Goal: Task Accomplishment & Management: Manage account settings

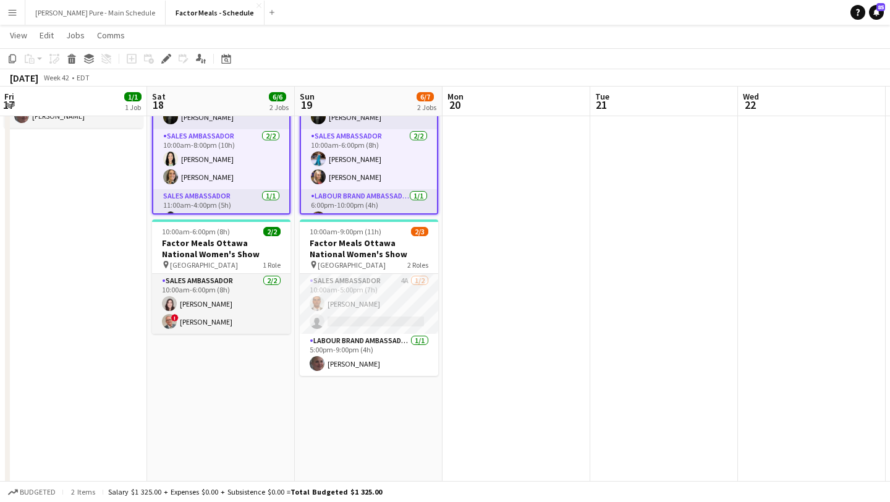
scroll to position [0, 293]
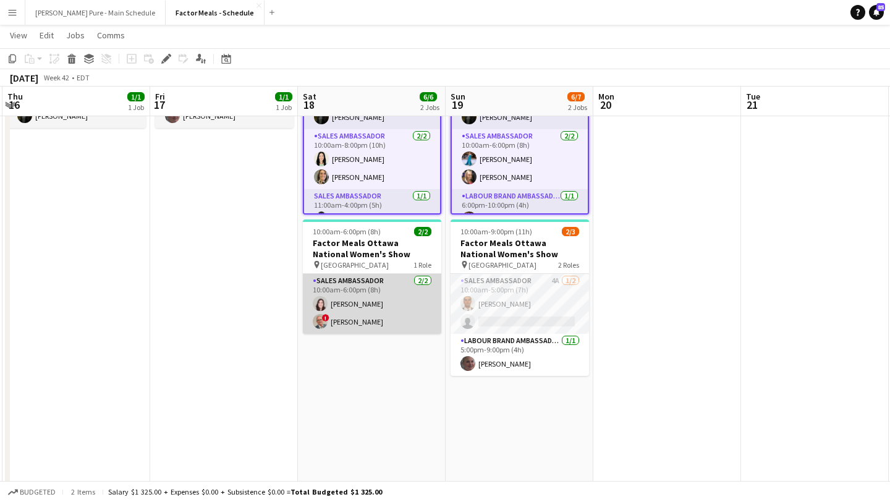
click at [367, 323] on app-card-role "Sales Ambassador [DATE] 10:00am-6:00pm (8h) [PERSON_NAME] ! [PERSON_NAME]" at bounding box center [372, 304] width 138 height 60
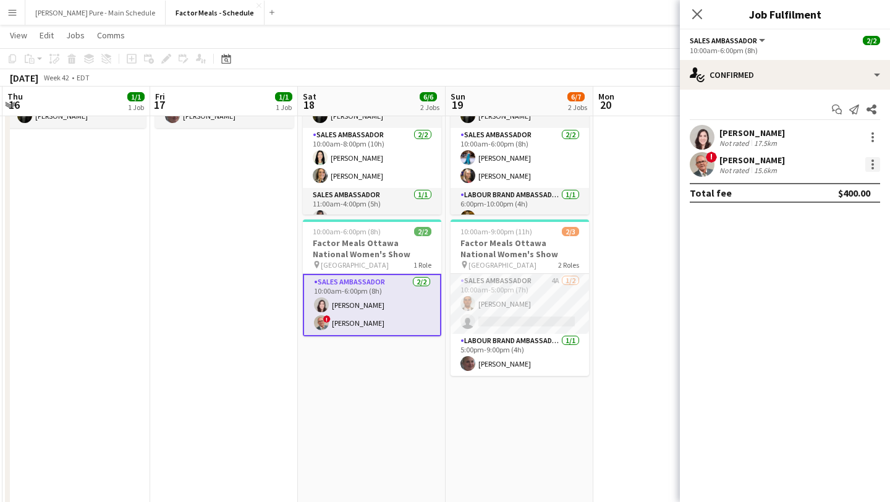
click at [875, 168] on div at bounding box center [872, 164] width 15 height 15
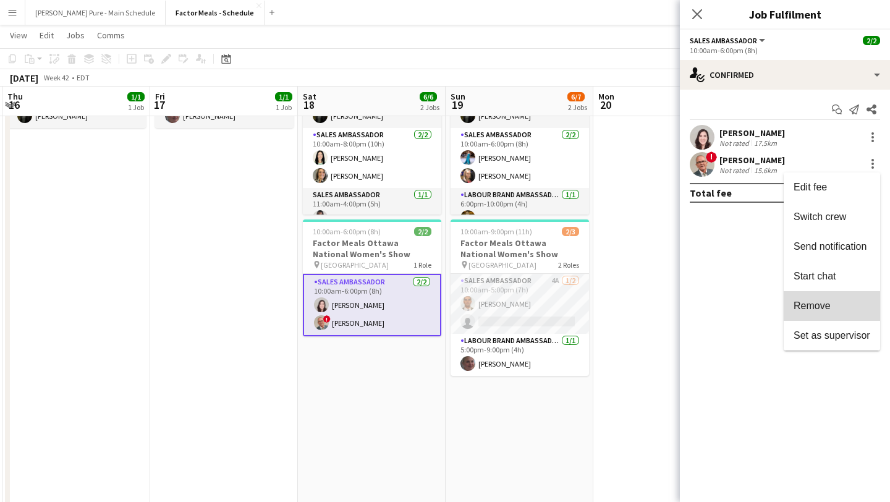
click at [838, 307] on span "Remove" at bounding box center [832, 305] width 77 height 11
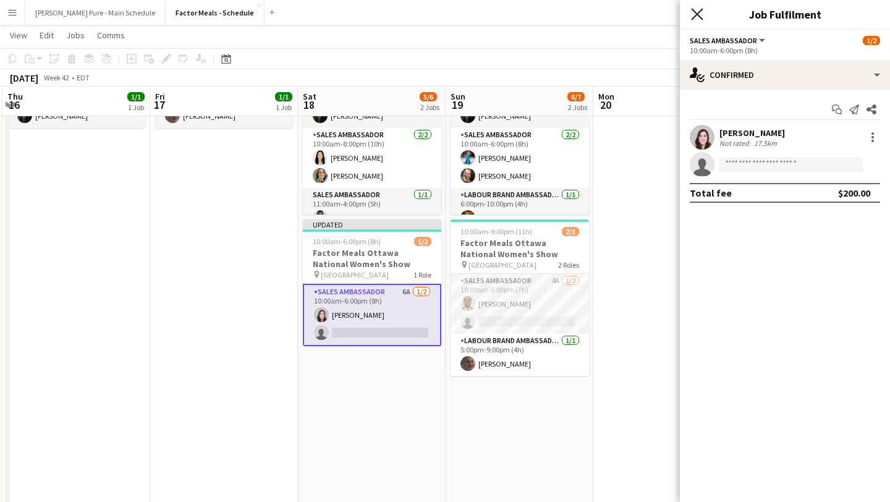
click at [695, 17] on icon "Close pop-in" at bounding box center [697, 14] width 12 height 12
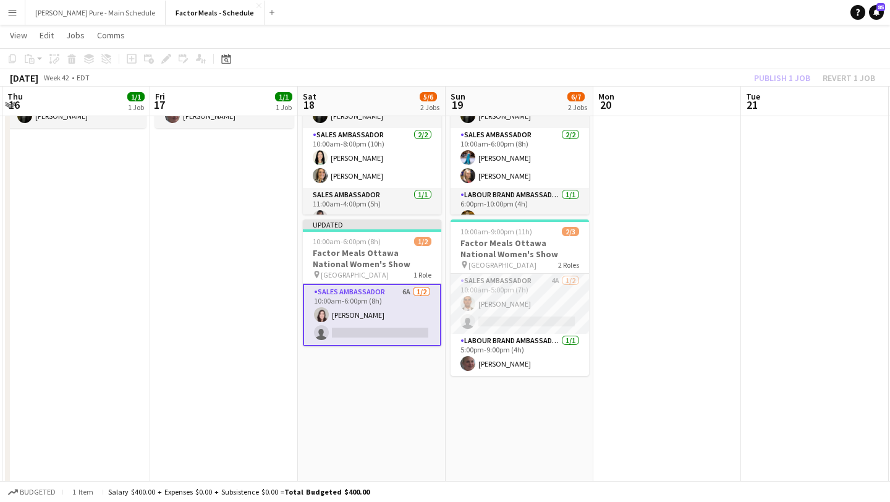
click at [386, 314] on app-card-role "Sales Ambassador 6A [DATE] 10:00am-6:00pm (8h) [PERSON_NAME] single-neutral-act…" at bounding box center [372, 315] width 138 height 62
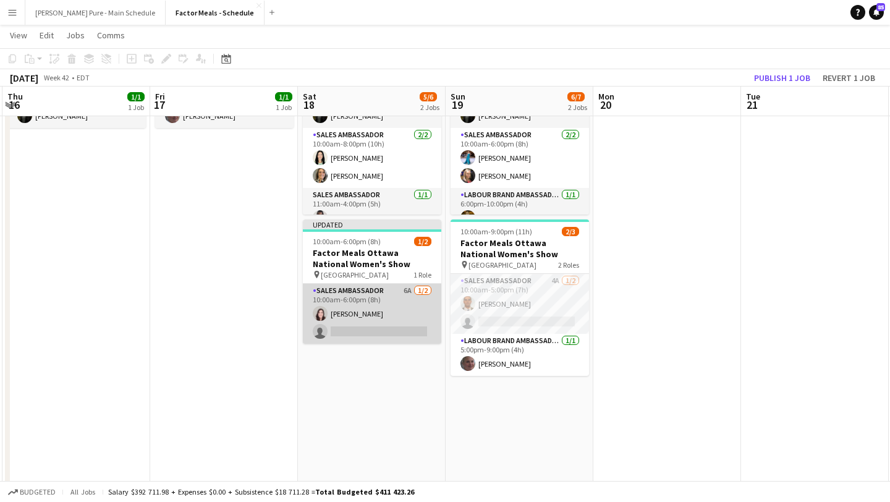
click at [363, 312] on app-card-role "Sales Ambassador 6A [DATE] 10:00am-6:00pm (8h) [PERSON_NAME] single-neutral-act…" at bounding box center [372, 314] width 138 height 60
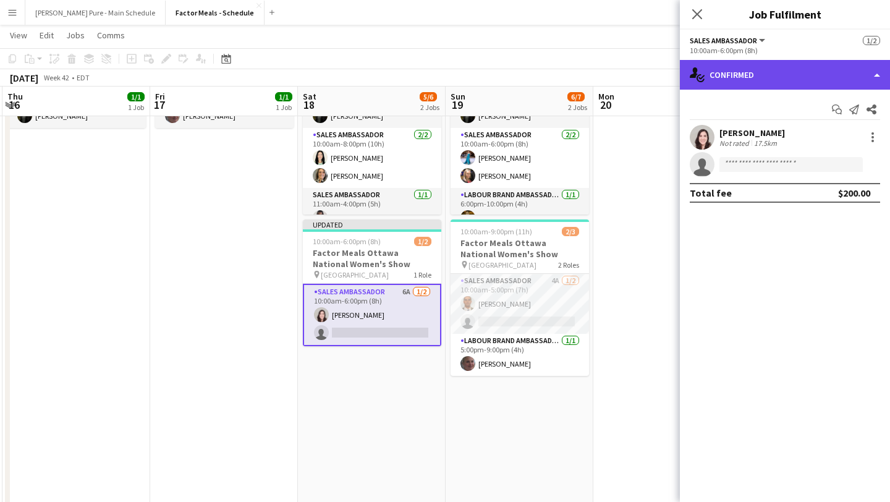
click at [843, 71] on div "single-neutral-actions-check-2 Confirmed" at bounding box center [785, 75] width 210 height 30
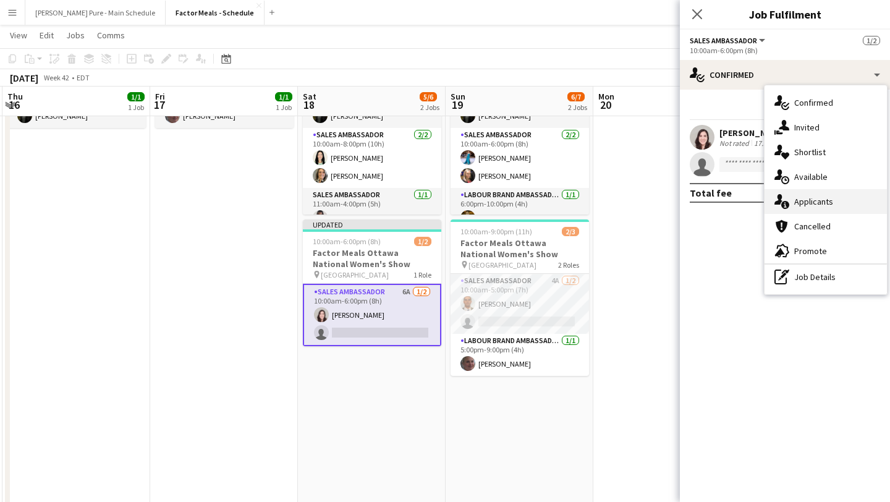
click at [836, 205] on div "single-neutral-actions-information Applicants" at bounding box center [826, 201] width 122 height 25
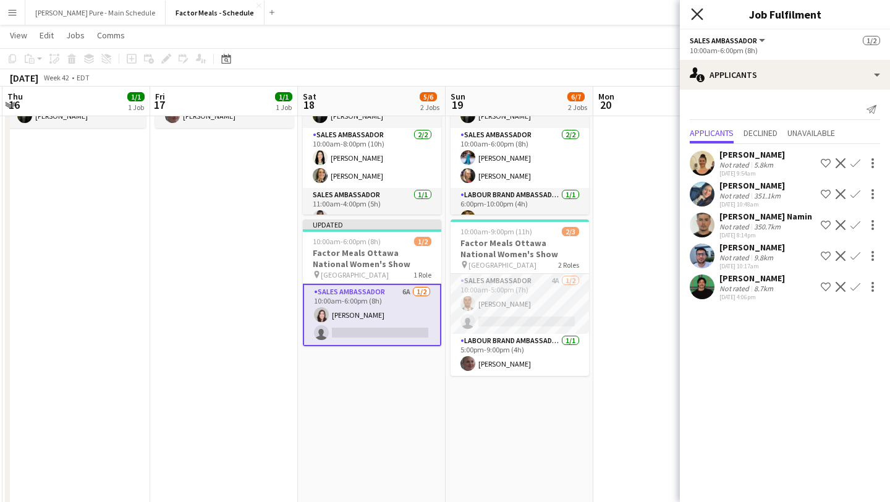
click at [698, 17] on icon "Close pop-in" at bounding box center [697, 14] width 12 height 12
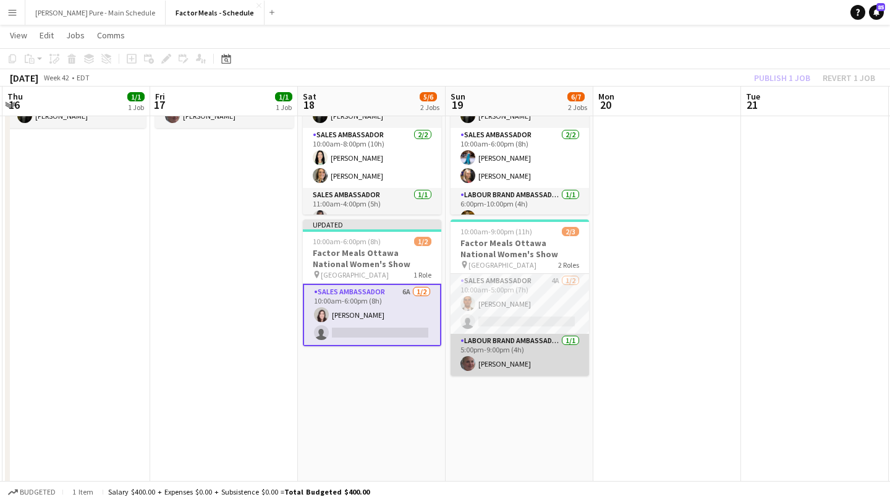
scroll to position [0, 0]
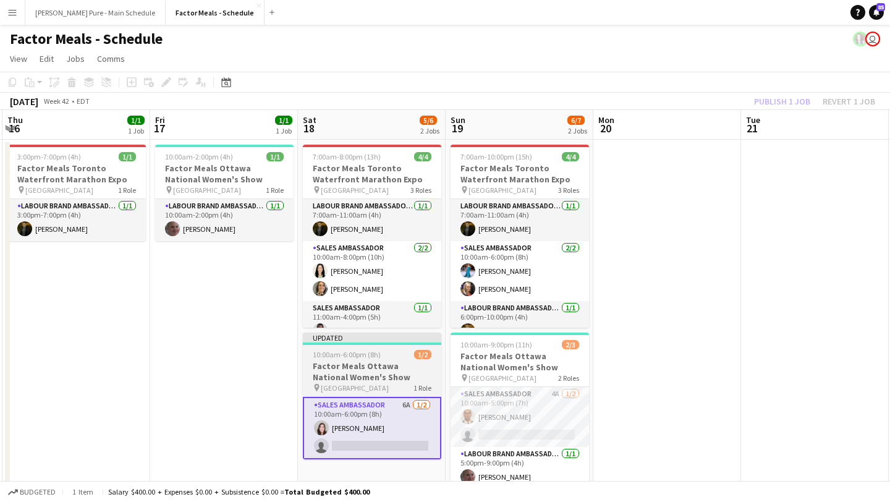
click at [359, 347] on app-job-card "Updated 10:00am-6:00pm (8h) 1/2 Factor Meals Ottawa National Women's Show pin E…" at bounding box center [372, 396] width 138 height 127
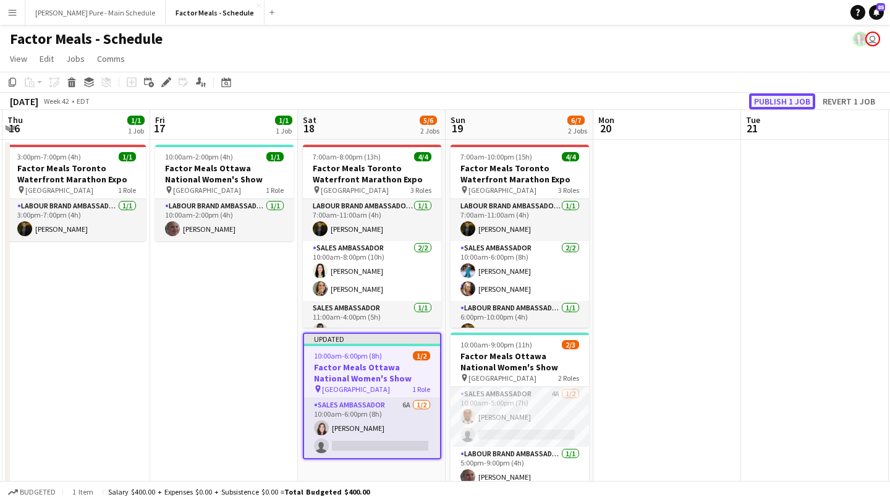
click at [781, 100] on button "Publish 1 job" at bounding box center [782, 101] width 66 height 16
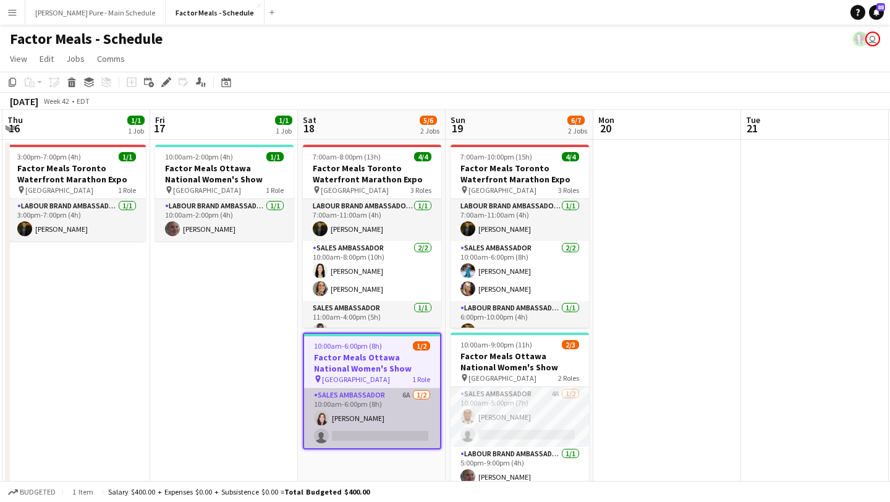
click at [363, 430] on app-card-role "Sales Ambassador 6A [DATE] 10:00am-6:00pm (8h) [PERSON_NAME] single-neutral-act…" at bounding box center [372, 418] width 136 height 60
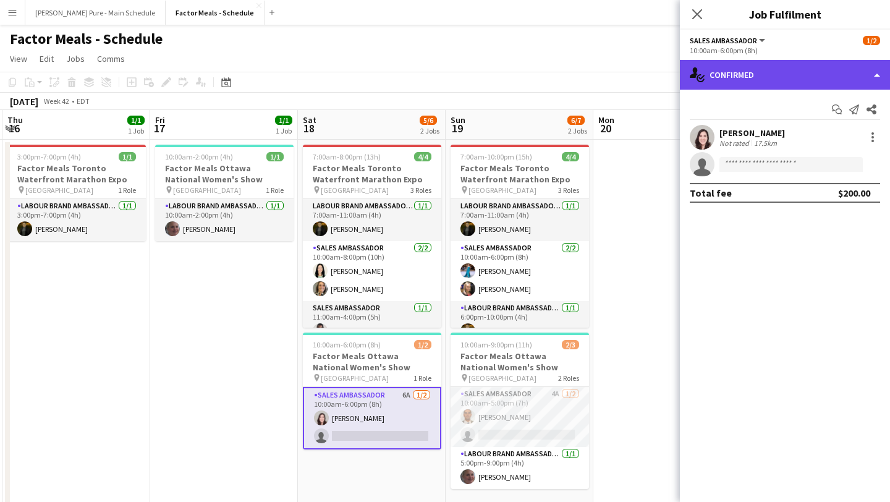
click at [797, 74] on div "single-neutral-actions-check-2 Confirmed" at bounding box center [785, 75] width 210 height 30
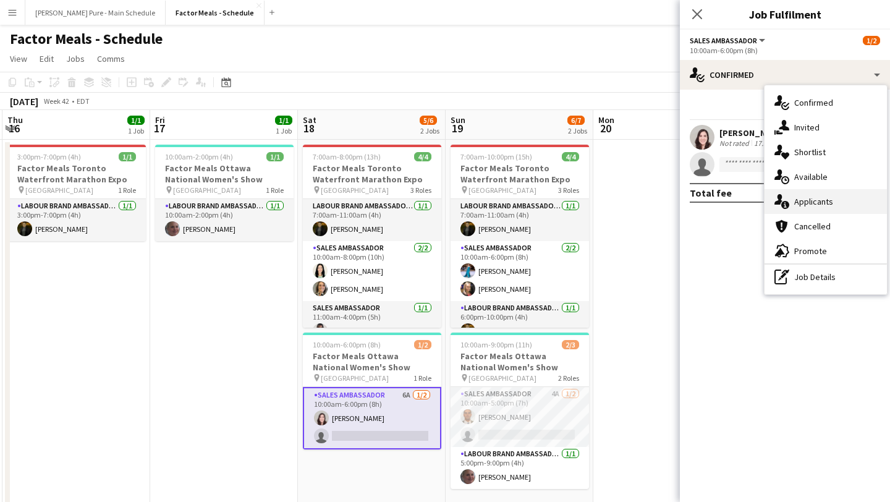
click at [822, 207] on div "single-neutral-actions-information Applicants" at bounding box center [826, 201] width 122 height 25
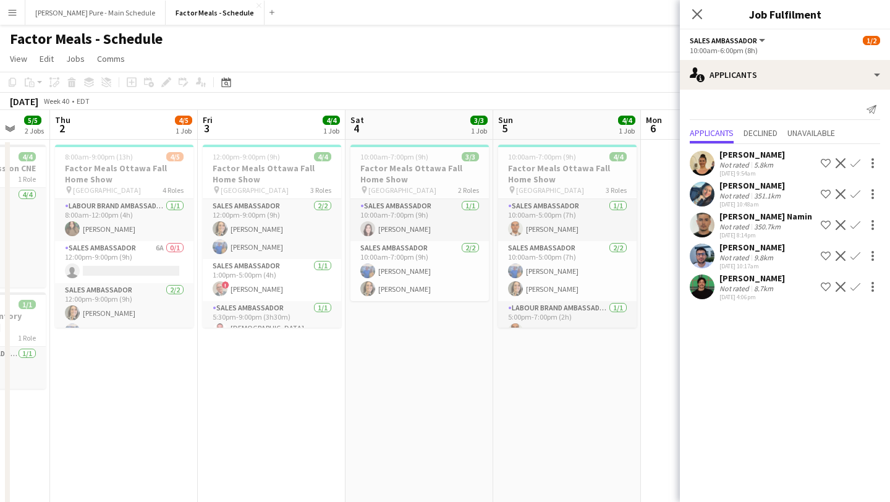
scroll to position [0, 280]
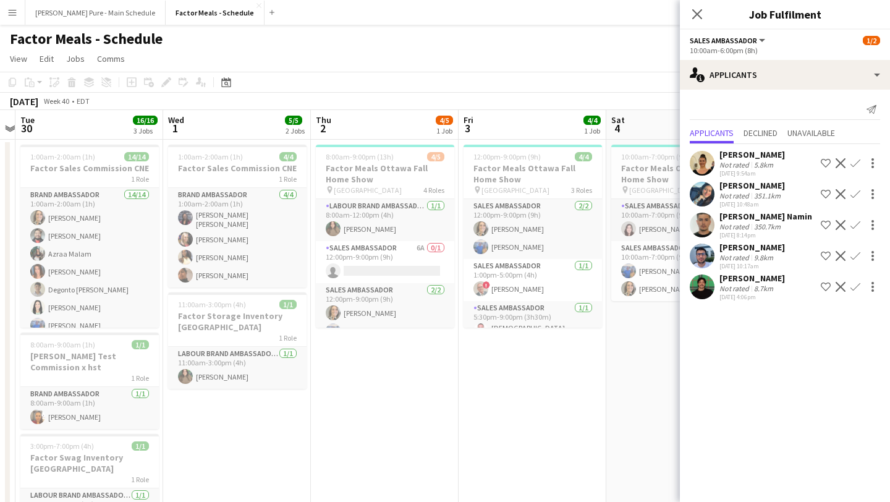
click at [12, 14] on app-icon "Menu" at bounding box center [12, 12] width 10 height 10
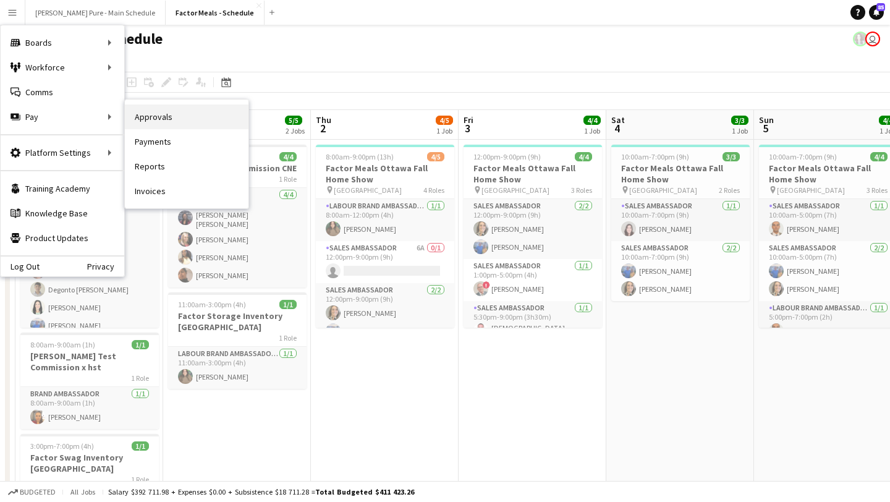
click at [202, 121] on link "Approvals" at bounding box center [187, 116] width 124 height 25
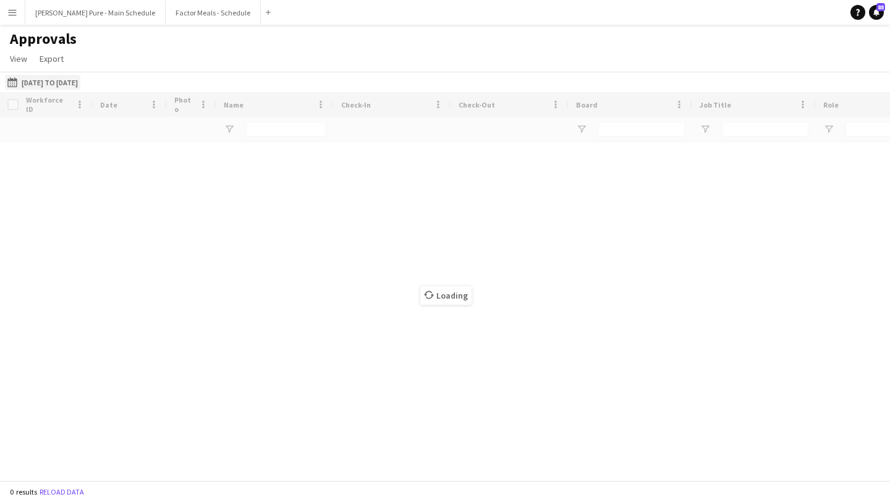
type input "****"
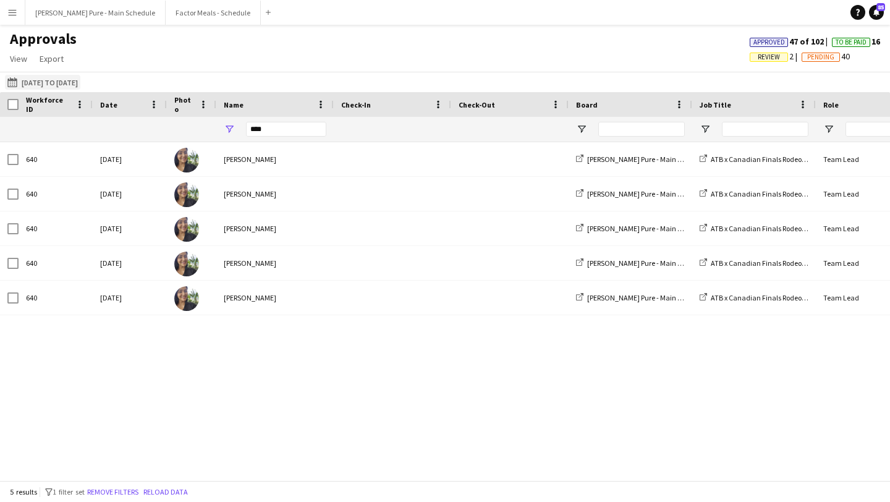
click at [46, 79] on button "[DATE] to [DATE] [DATE] to [DATE]" at bounding box center [42, 82] width 75 height 15
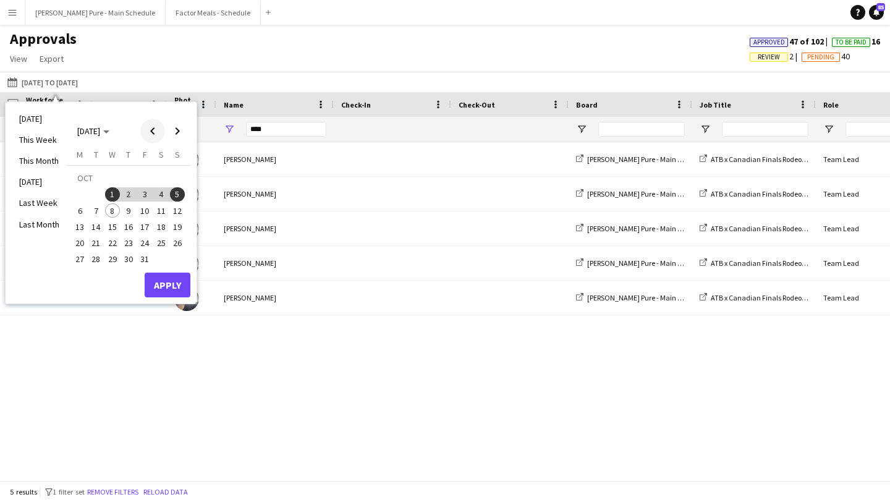
click at [147, 132] on span "Previous month" at bounding box center [152, 131] width 25 height 25
click at [140, 243] on span "26" at bounding box center [144, 243] width 15 height 15
click at [175, 135] on span "Next month" at bounding box center [177, 131] width 25 height 25
click at [113, 194] on span "1" at bounding box center [112, 194] width 15 height 15
click at [121, 197] on button "2" at bounding box center [129, 194] width 16 height 16
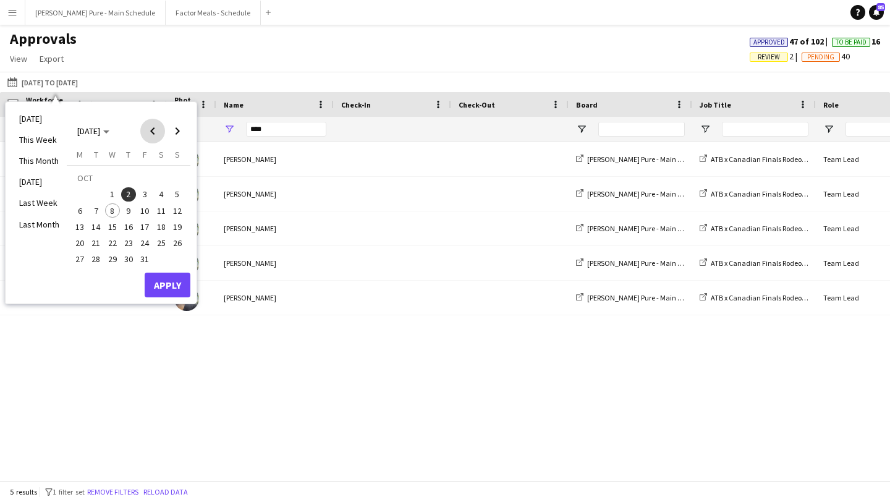
click at [151, 135] on span "Previous month" at bounding box center [152, 131] width 25 height 25
click at [145, 238] on span "26" at bounding box center [144, 243] width 15 height 15
click at [129, 245] on span "25" at bounding box center [128, 243] width 15 height 15
click at [124, 244] on span "25" at bounding box center [128, 243] width 15 height 15
click at [178, 135] on span "Next month" at bounding box center [177, 131] width 25 height 25
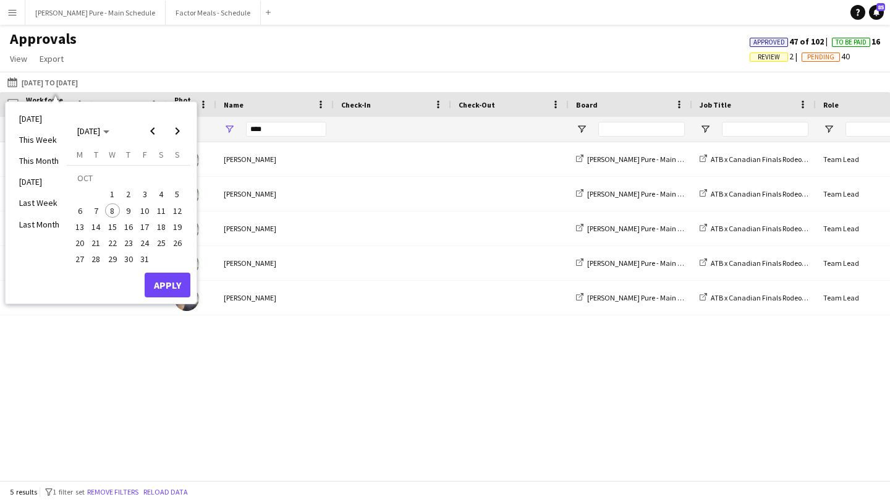
click at [127, 194] on span "2" at bounding box center [128, 194] width 15 height 15
click at [161, 282] on button "Apply" at bounding box center [168, 285] width 46 height 25
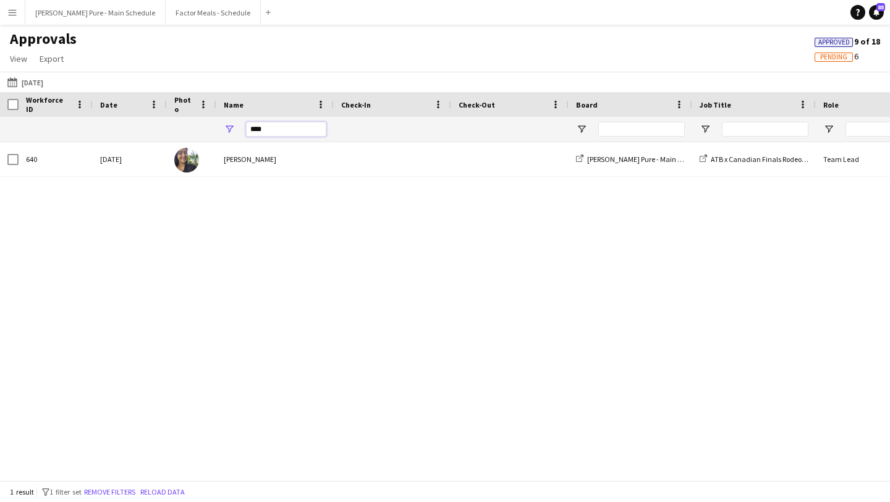
drag, startPoint x: 271, startPoint y: 130, endPoint x: 215, endPoint y: 130, distance: 56.3
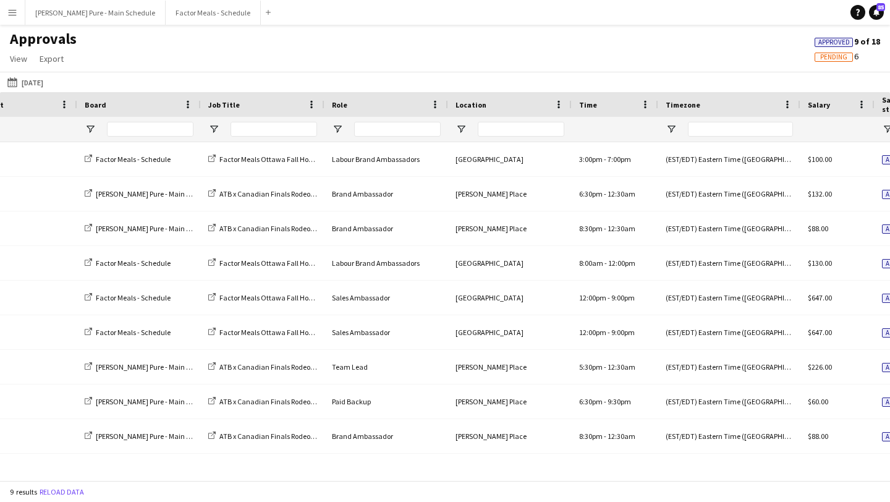
click at [279, 140] on div at bounding box center [274, 129] width 87 height 25
click at [279, 134] on input "Job Title Filter Input" at bounding box center [274, 129] width 87 height 15
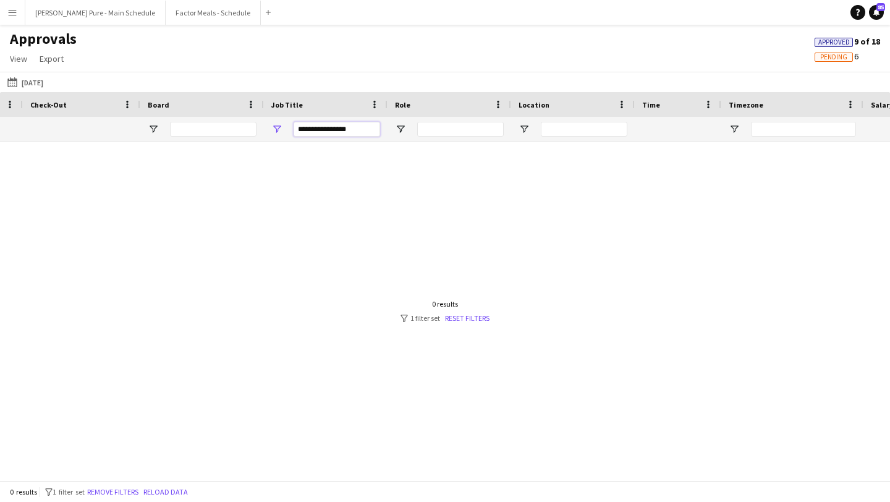
click at [366, 127] on input "**********" at bounding box center [337, 129] width 87 height 15
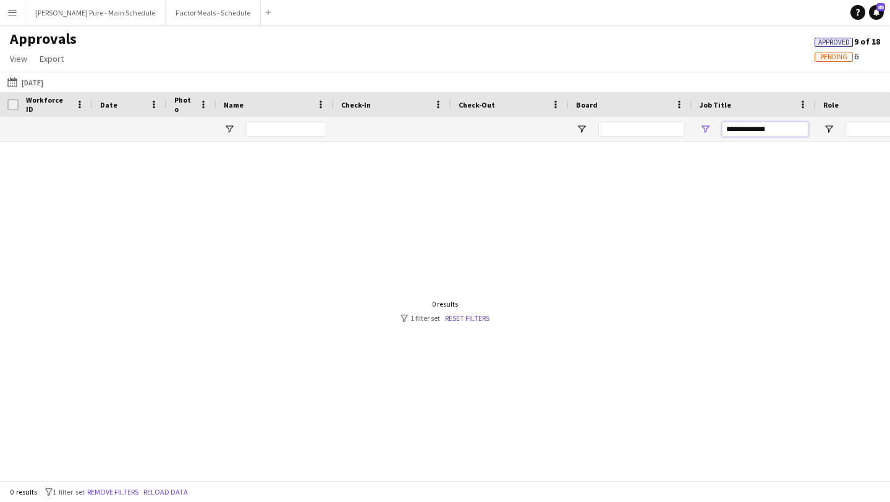
type input "**********"
click at [31, 74] on div "[DATE] to [DATE] [DATE] [DATE] This Week This Month [DATE] Last Week Last Month…" at bounding box center [445, 82] width 890 height 20
click at [32, 76] on button "[DATE] to [DATE] [DATE]" at bounding box center [25, 82] width 41 height 15
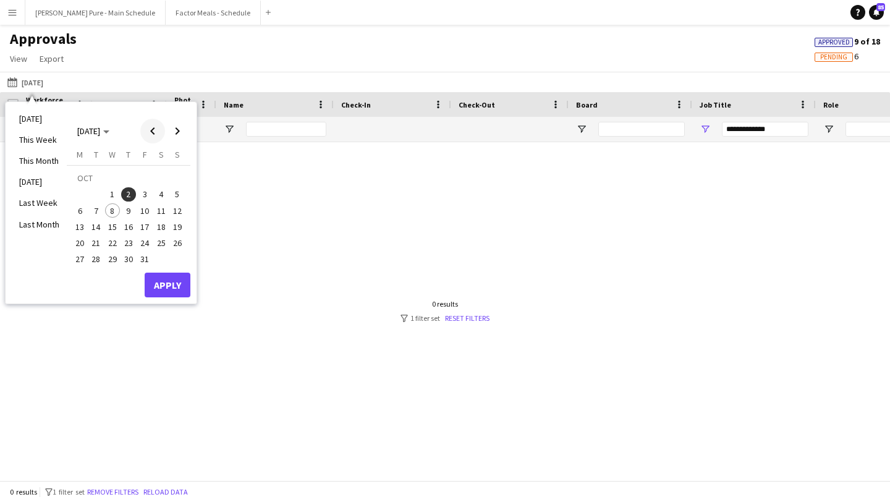
click at [149, 133] on span "Previous month" at bounding box center [152, 131] width 25 height 25
click at [130, 245] on span "25" at bounding box center [128, 243] width 15 height 15
click at [179, 128] on span "Next month" at bounding box center [177, 131] width 25 height 25
click at [111, 190] on span "1" at bounding box center [112, 194] width 15 height 15
click at [185, 287] on button "Apply" at bounding box center [168, 285] width 46 height 25
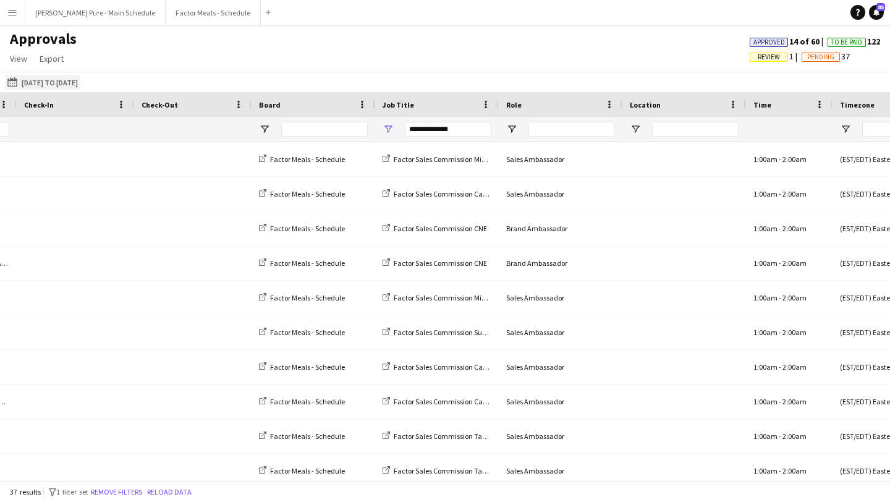
click at [36, 77] on button "[DATE] to [DATE] [DATE] to [DATE]" at bounding box center [42, 82] width 75 height 15
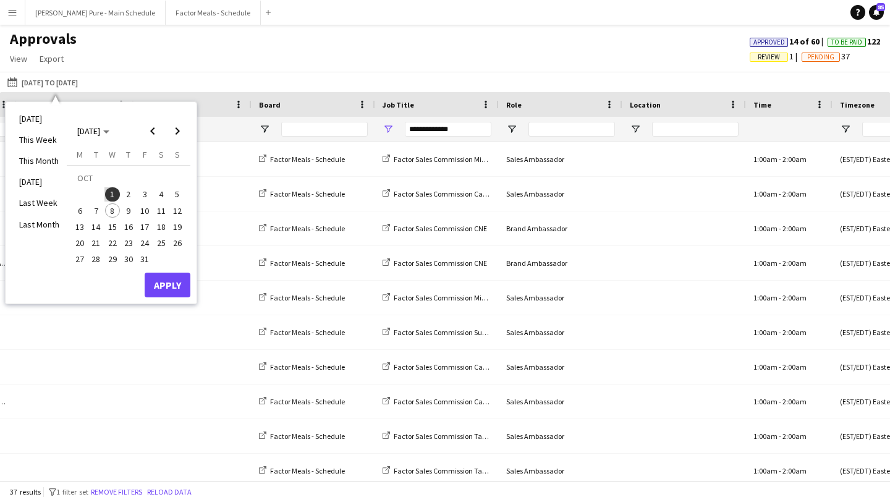
click at [75, 211] on span "6" at bounding box center [79, 210] width 15 height 15
click at [91, 215] on span "7" at bounding box center [96, 210] width 15 height 15
click at [179, 277] on button "Apply" at bounding box center [168, 285] width 46 height 25
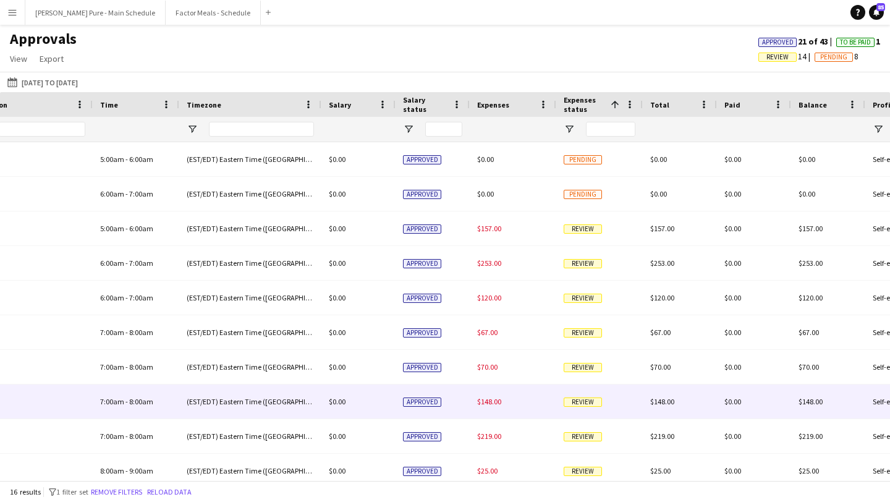
scroll to position [0, 975]
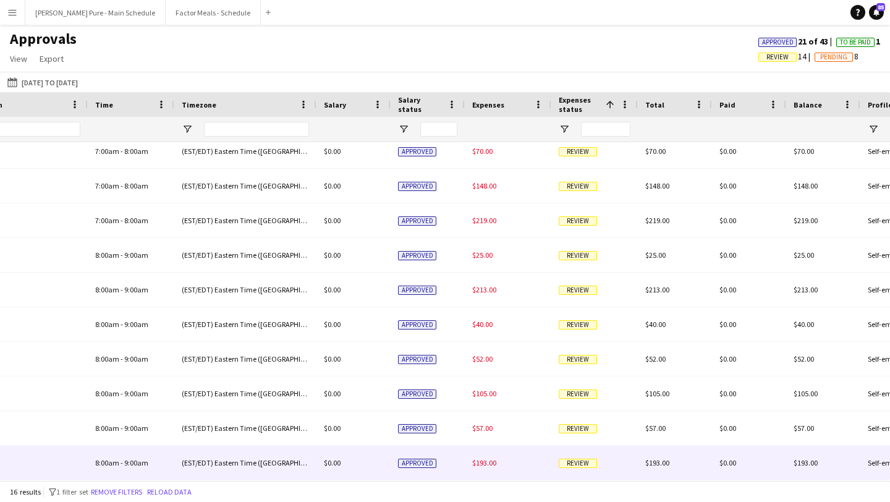
click at [569, 464] on span "Review" at bounding box center [578, 463] width 38 height 9
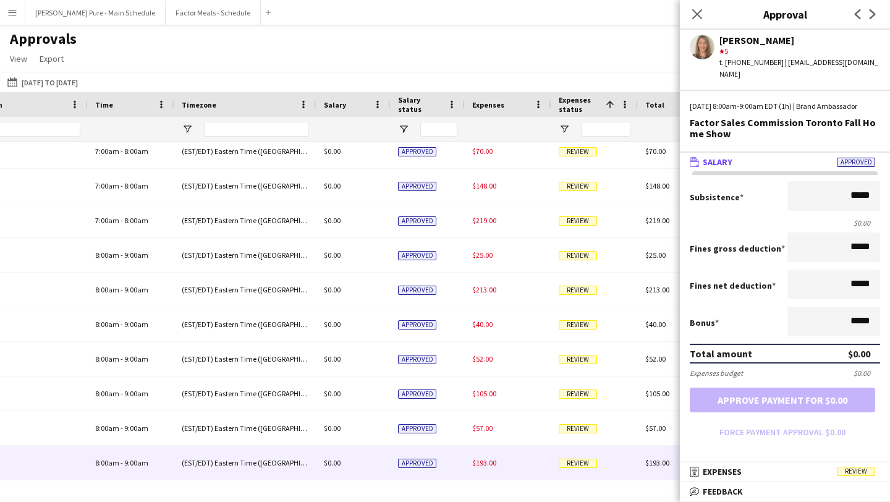
click at [766, 475] on mat-panel-title "receipt Expenses Review" at bounding box center [782, 471] width 205 height 11
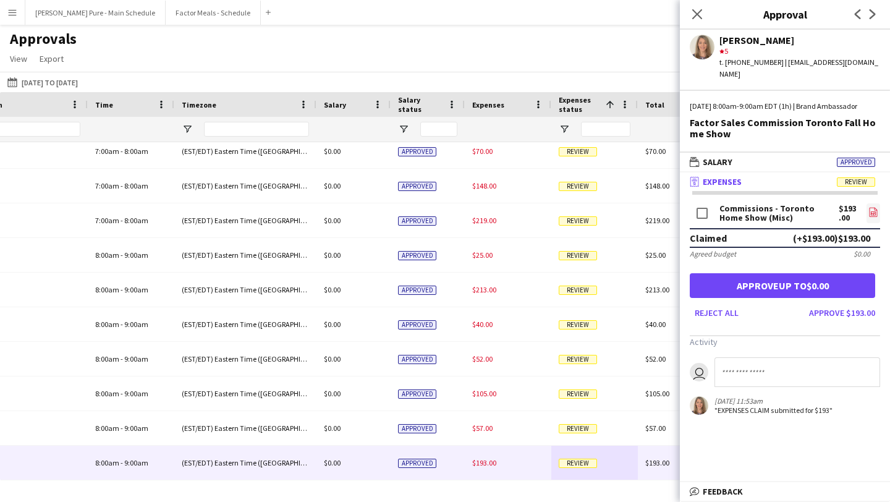
click at [874, 214] on icon "file-image" at bounding box center [874, 212] width 10 height 10
click at [839, 310] on button "Approve $193.00" at bounding box center [842, 313] width 76 height 20
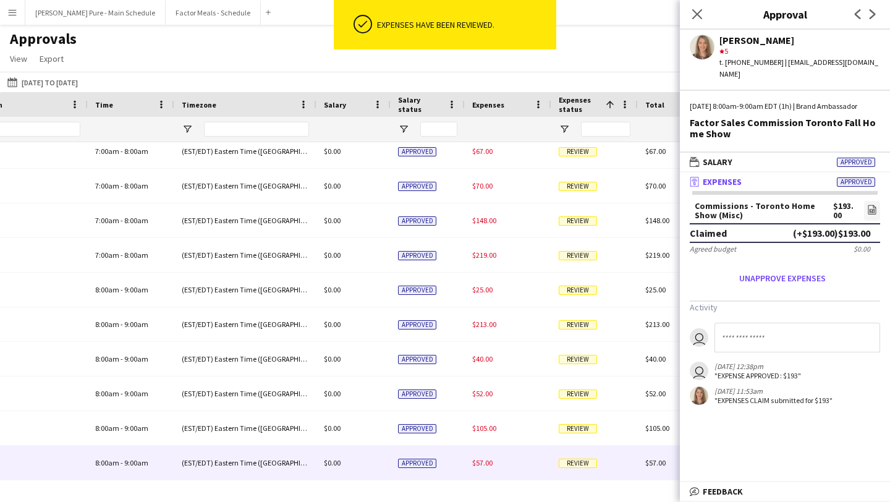
click at [586, 461] on span "Review" at bounding box center [578, 463] width 38 height 9
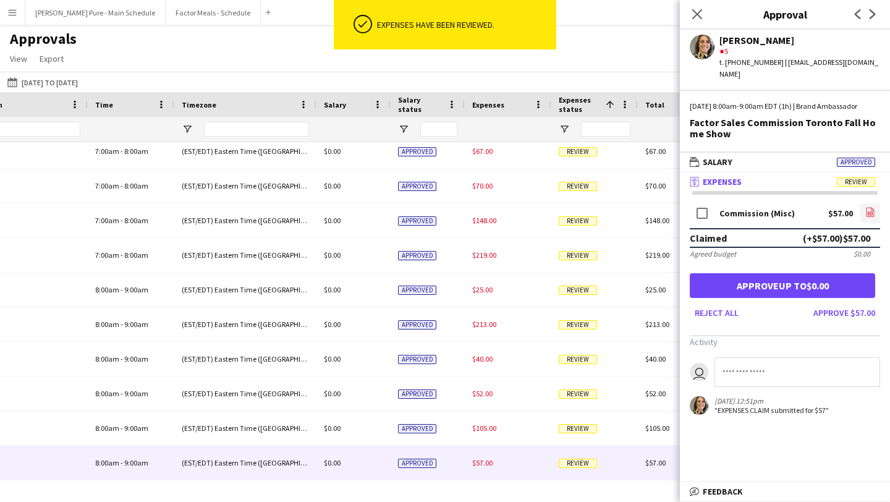
click at [873, 208] on icon "file-image" at bounding box center [870, 212] width 10 height 10
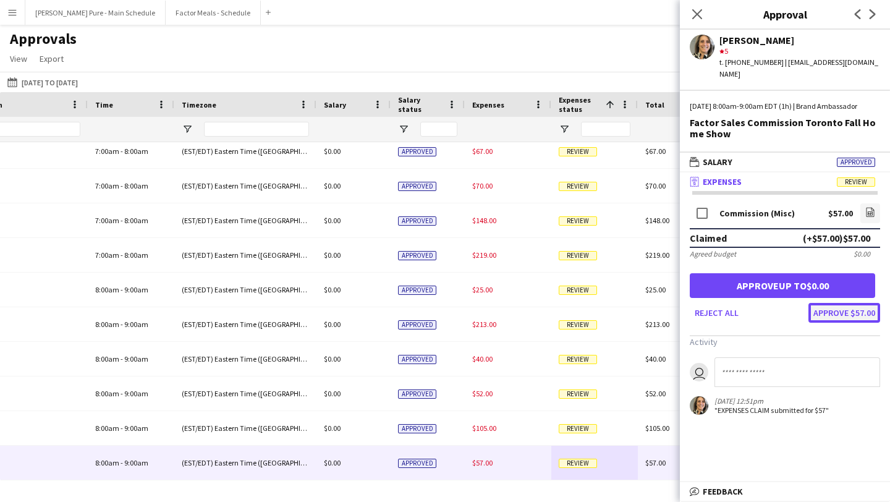
click at [847, 312] on button "Approve $57.00" at bounding box center [845, 313] width 72 height 20
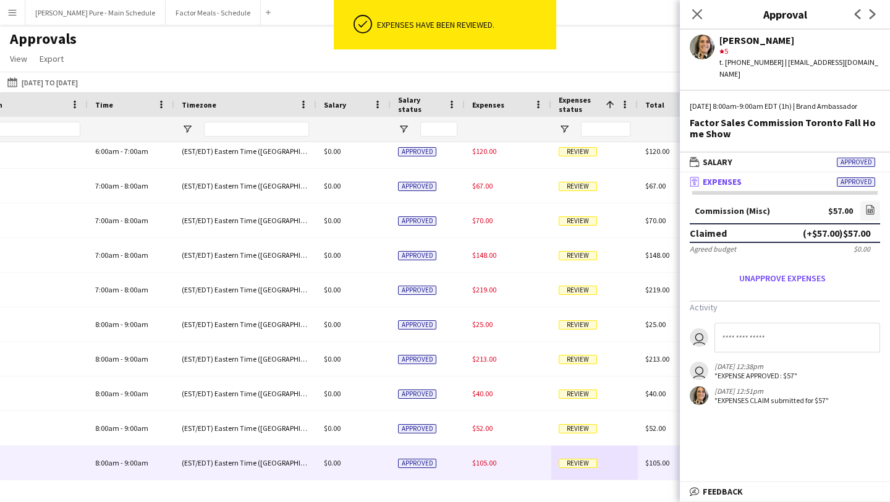
click at [588, 463] on span "Review" at bounding box center [578, 463] width 38 height 9
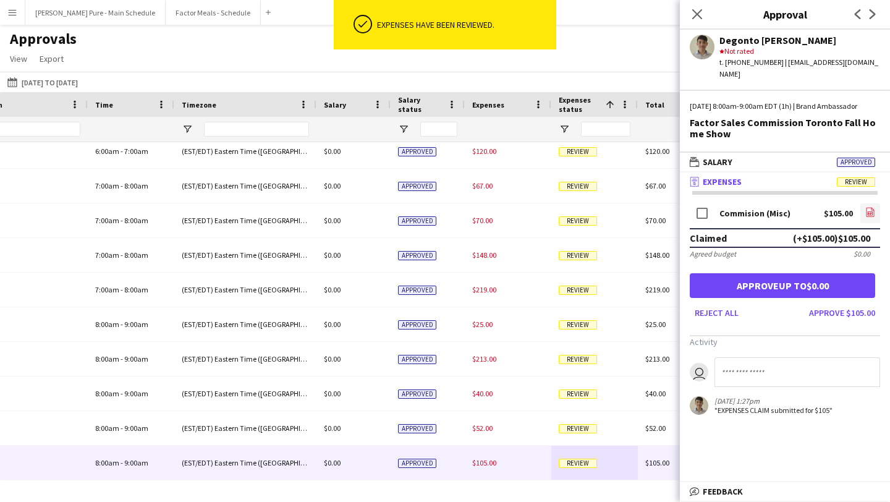
click at [869, 212] on icon "file-image" at bounding box center [870, 212] width 10 height 10
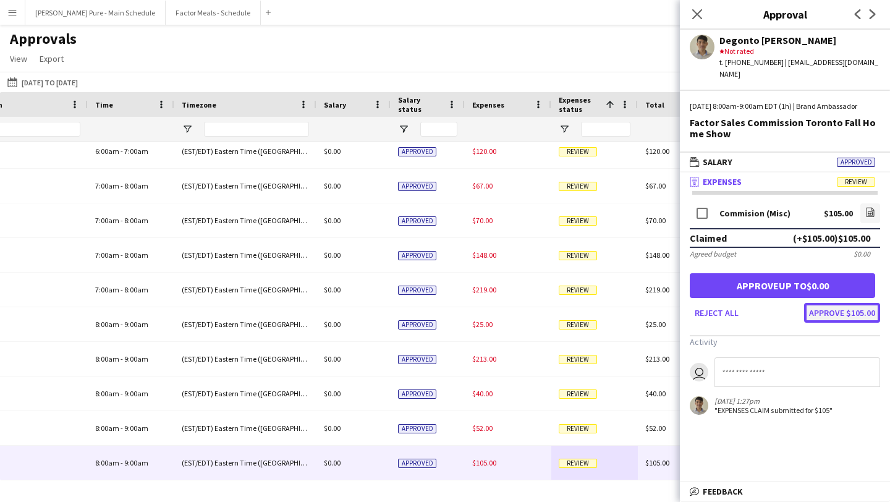
click at [854, 310] on button "Approve $105.00" at bounding box center [842, 313] width 76 height 20
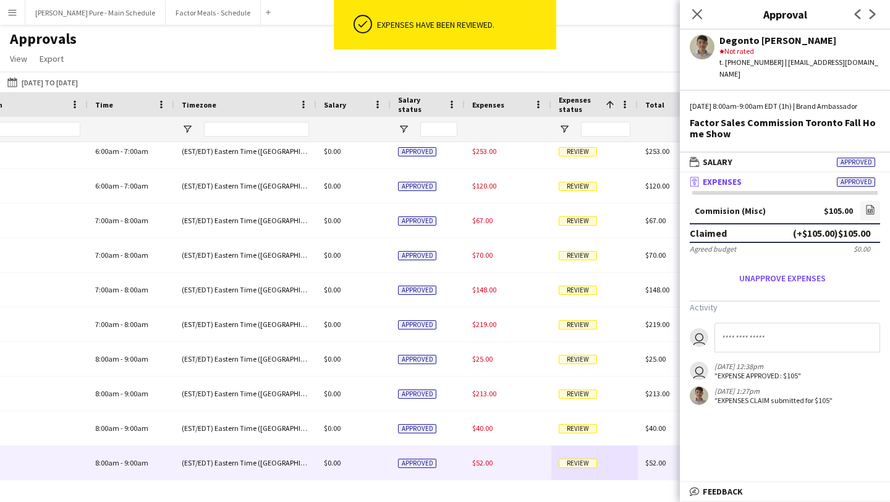
click at [582, 461] on span "Review" at bounding box center [578, 463] width 38 height 9
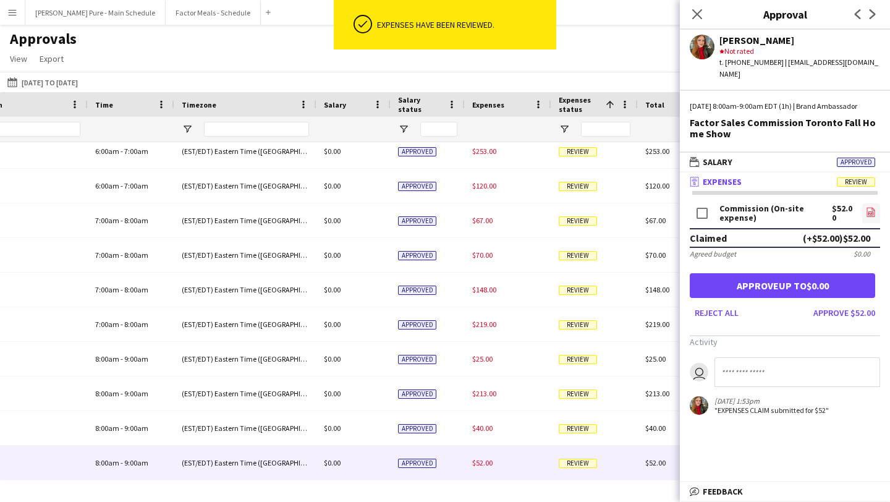
click at [872, 214] on icon "file-image" at bounding box center [871, 212] width 10 height 10
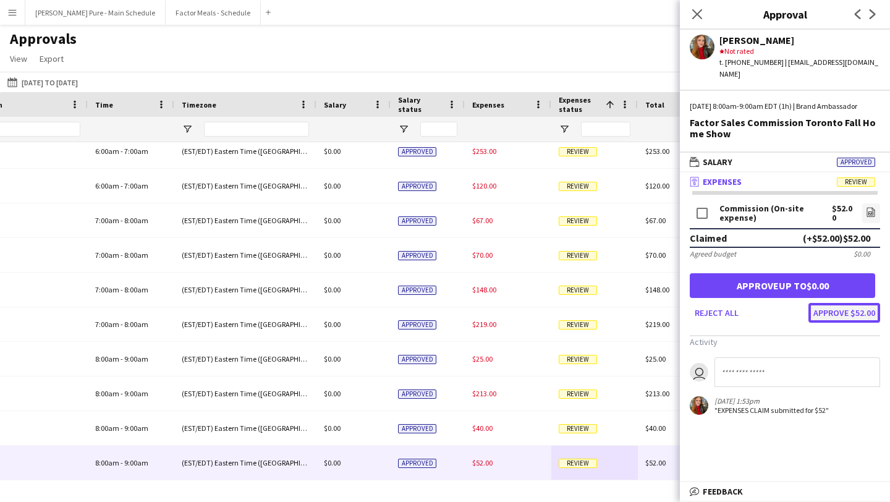
click at [854, 313] on button "Approve $52.00" at bounding box center [845, 313] width 72 height 20
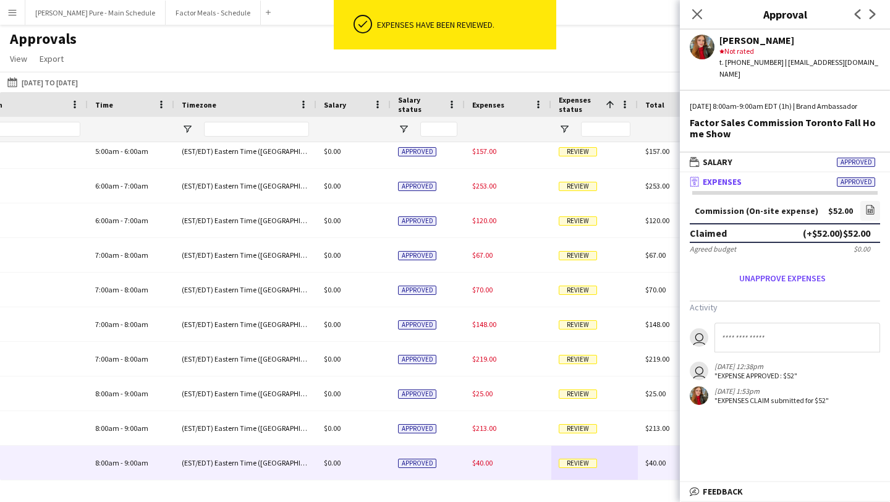
click at [584, 465] on span "Review" at bounding box center [578, 463] width 38 height 9
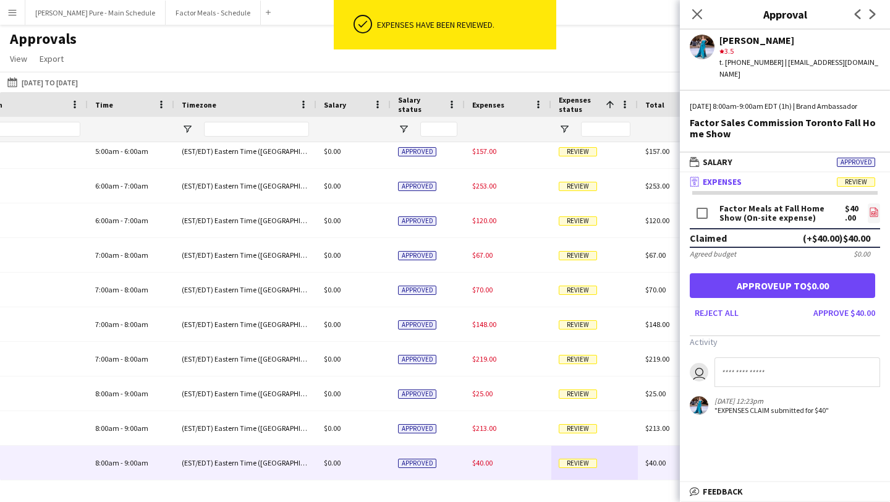
click at [875, 217] on app-icon "file-image" at bounding box center [874, 213] width 10 height 12
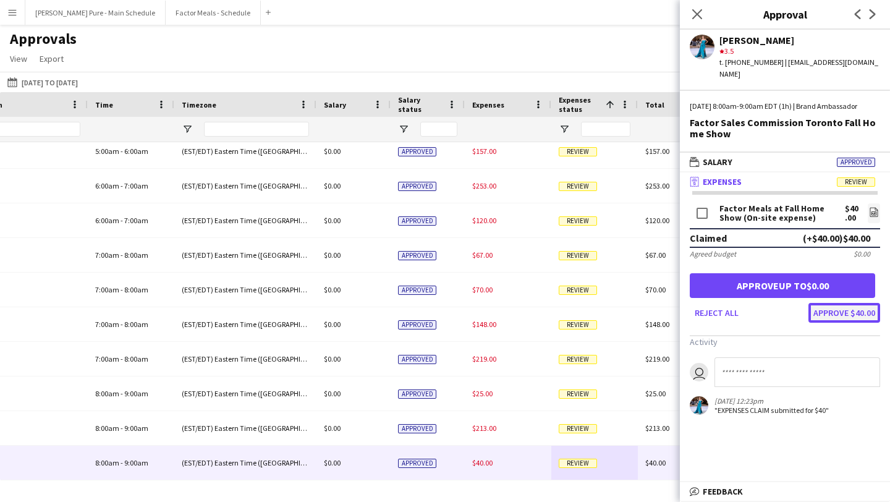
click at [846, 313] on button "Approve $40.00" at bounding box center [845, 313] width 72 height 20
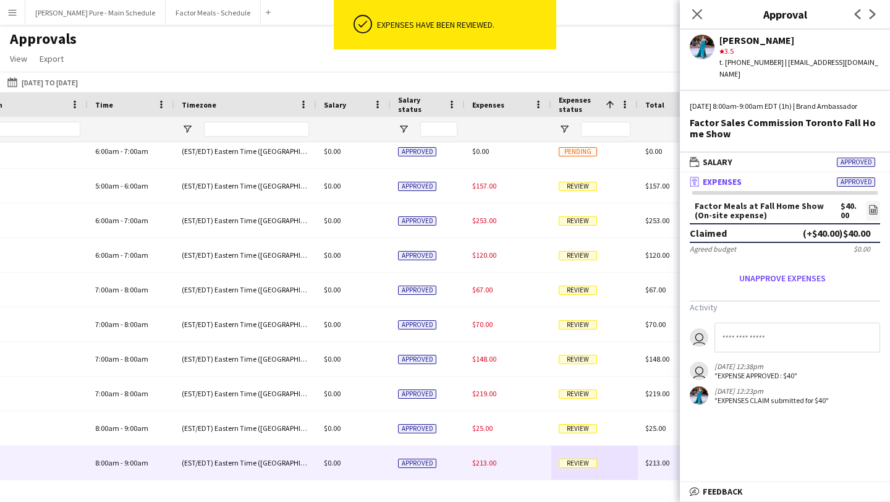
click at [584, 464] on span "Review" at bounding box center [578, 463] width 38 height 9
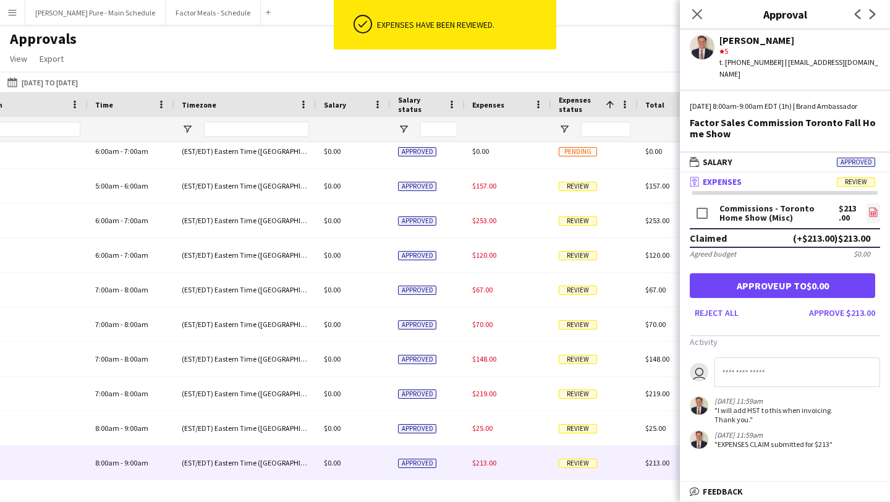
click at [875, 212] on icon at bounding box center [873, 214] width 5 height 4
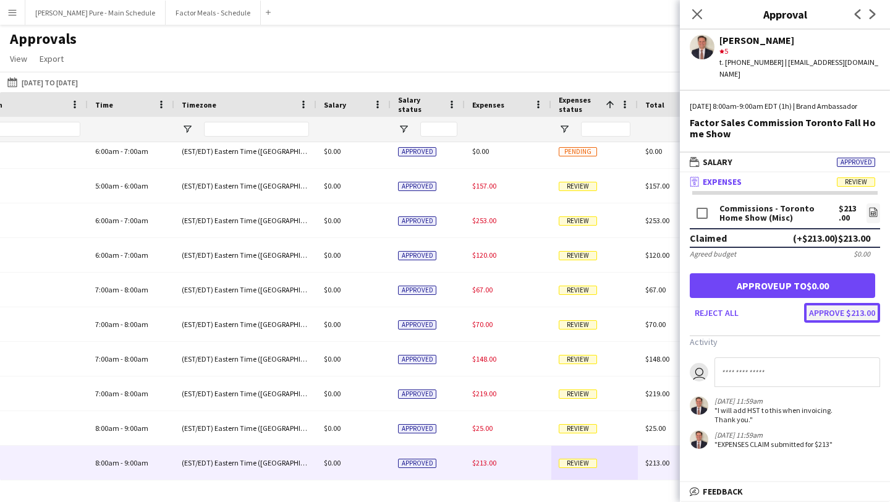
click at [856, 312] on button "Approve $213.00" at bounding box center [842, 313] width 76 height 20
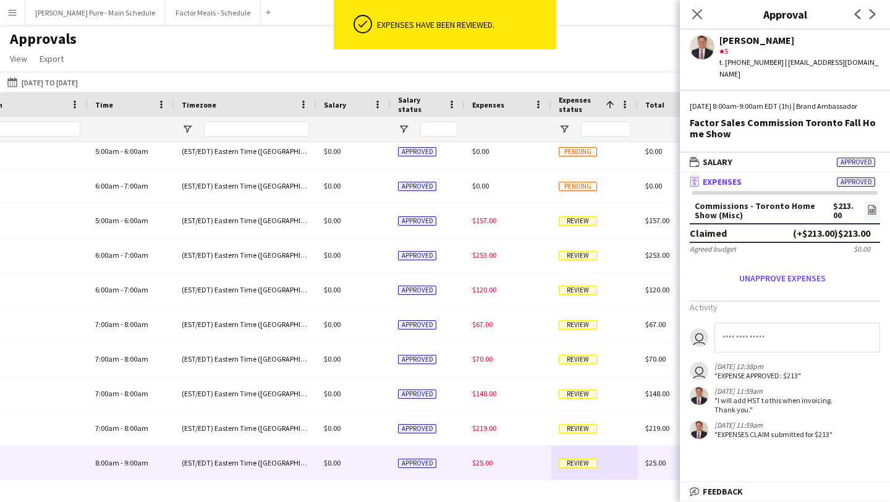
click at [585, 467] on span "Review" at bounding box center [578, 463] width 38 height 9
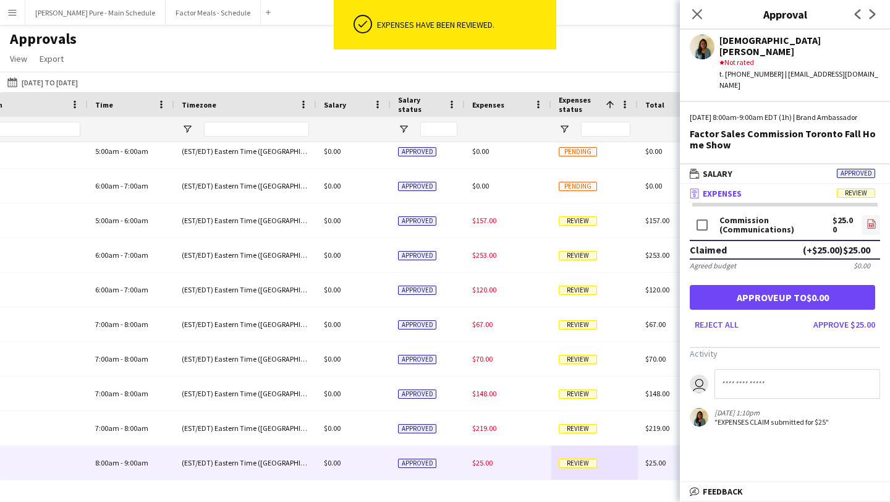
click at [872, 219] on icon "file-image" at bounding box center [872, 224] width 10 height 10
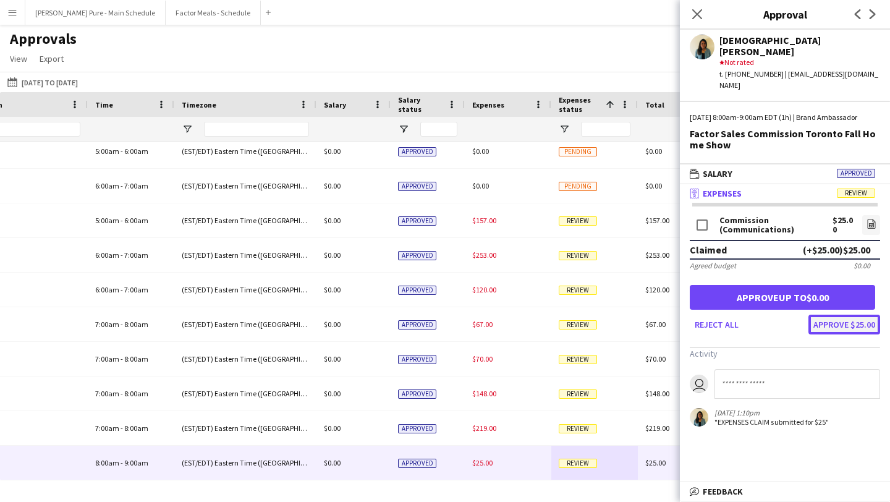
click at [847, 315] on button "Approve $25.00" at bounding box center [845, 325] width 72 height 20
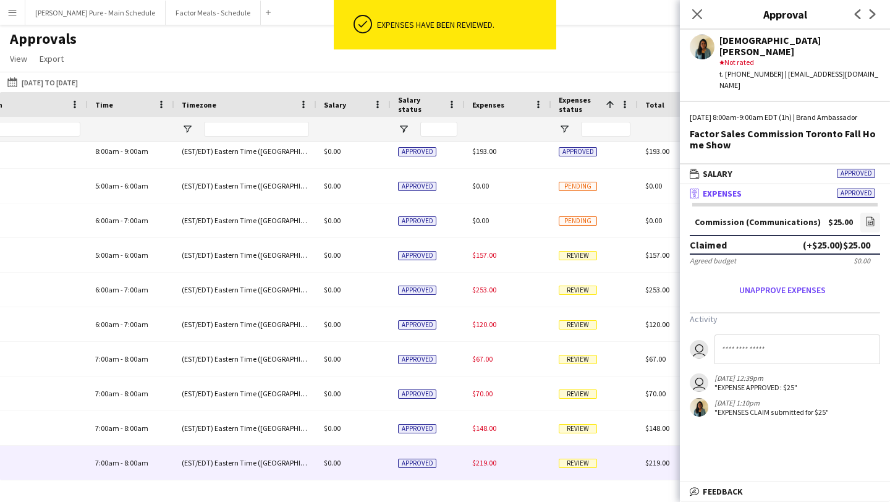
click at [579, 461] on span "Review" at bounding box center [578, 463] width 38 height 9
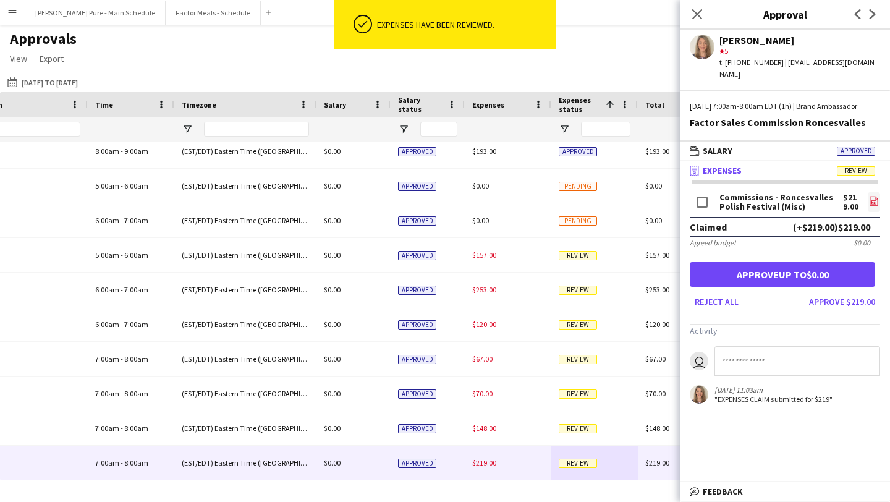
click at [876, 205] on icon "file-image" at bounding box center [874, 201] width 10 height 10
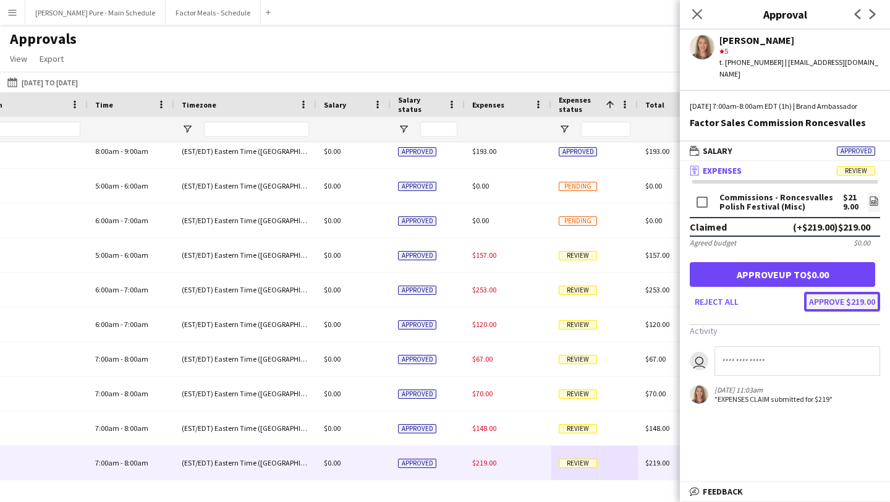
click at [860, 307] on button "Approve $219.00" at bounding box center [842, 302] width 76 height 20
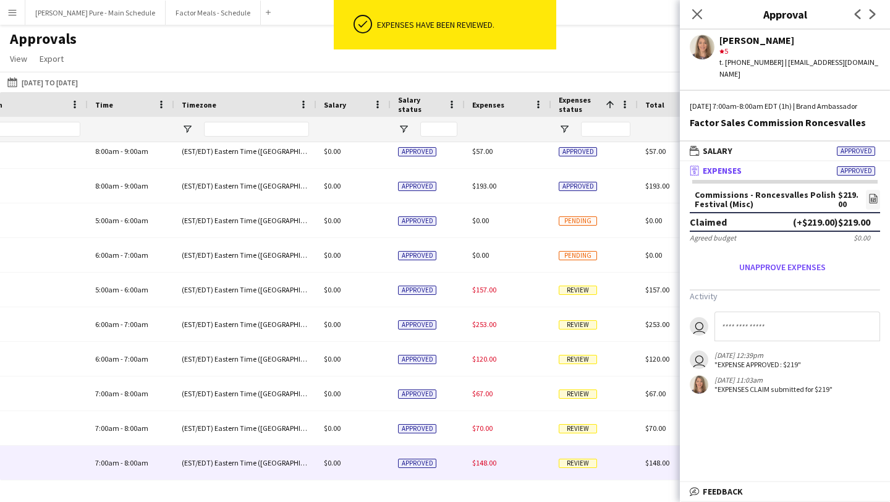
click at [584, 464] on span "Review" at bounding box center [578, 463] width 38 height 9
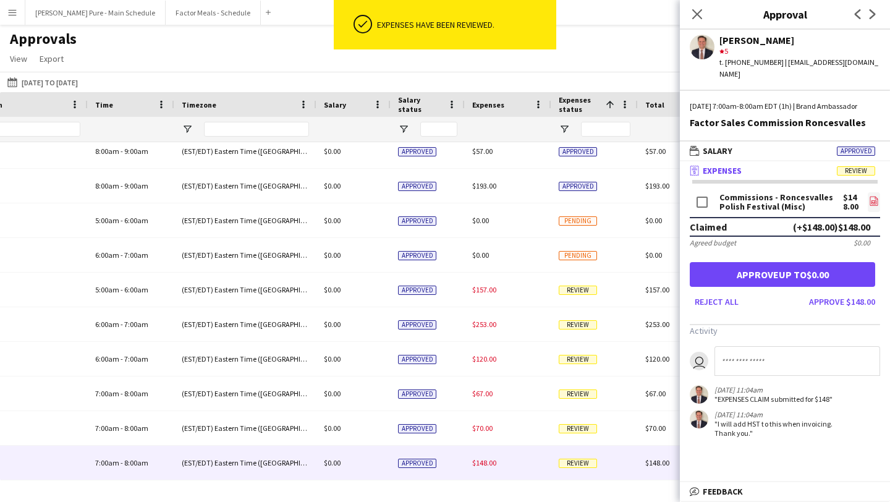
click at [870, 202] on icon at bounding box center [874, 201] width 8 height 9
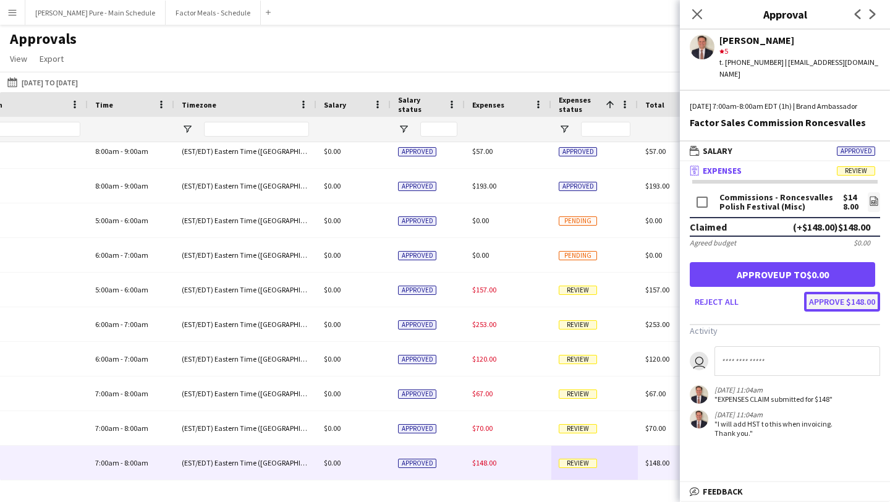
click at [836, 305] on button "Approve $148.00" at bounding box center [842, 302] width 76 height 20
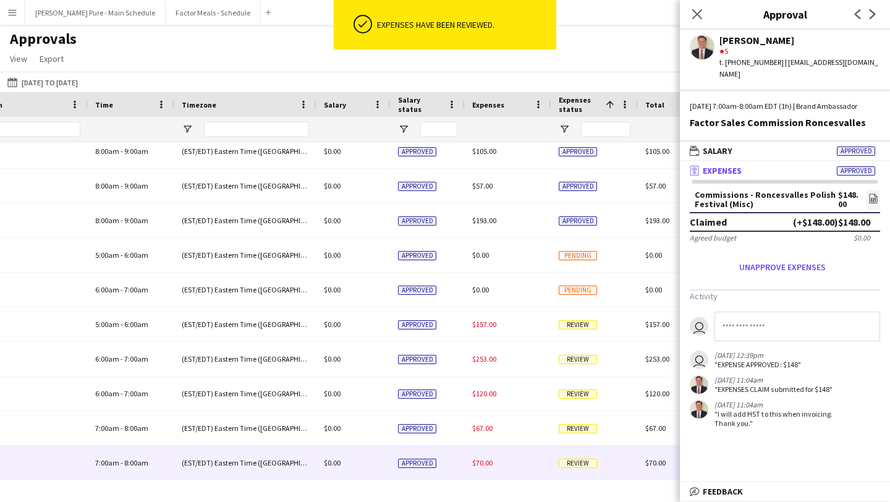
click at [569, 466] on span "Review" at bounding box center [578, 463] width 38 height 9
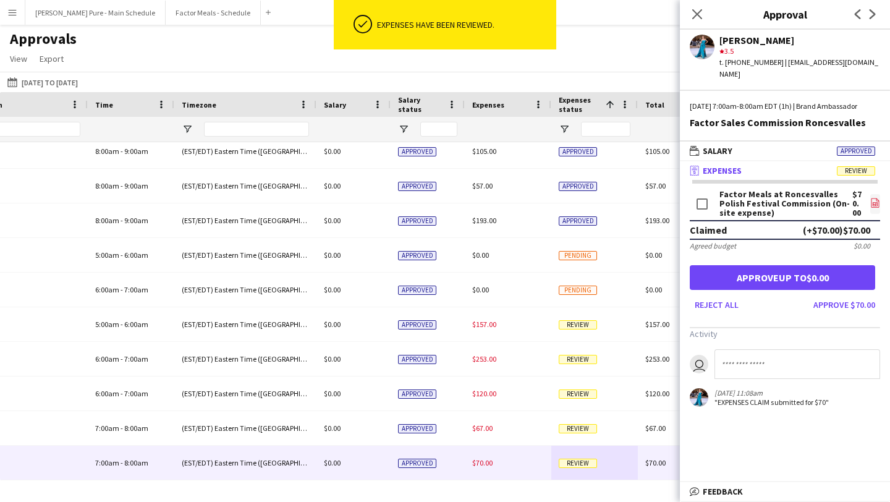
click at [873, 205] on icon at bounding box center [875, 204] width 5 height 4
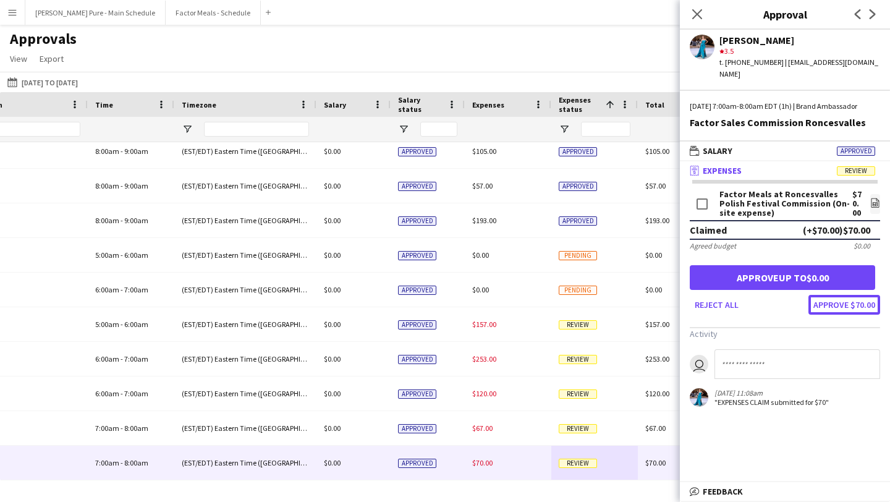
click at [866, 302] on button "Approve $70.00" at bounding box center [845, 305] width 72 height 20
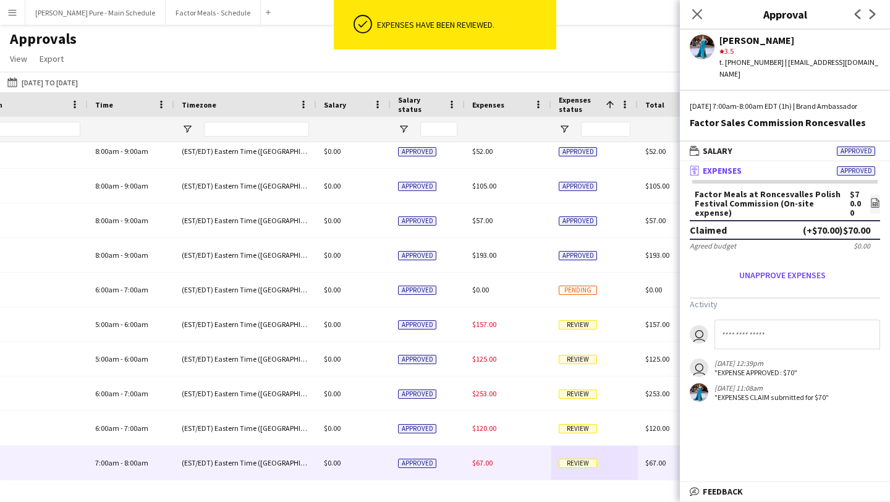
click at [584, 462] on span "Review" at bounding box center [578, 463] width 38 height 9
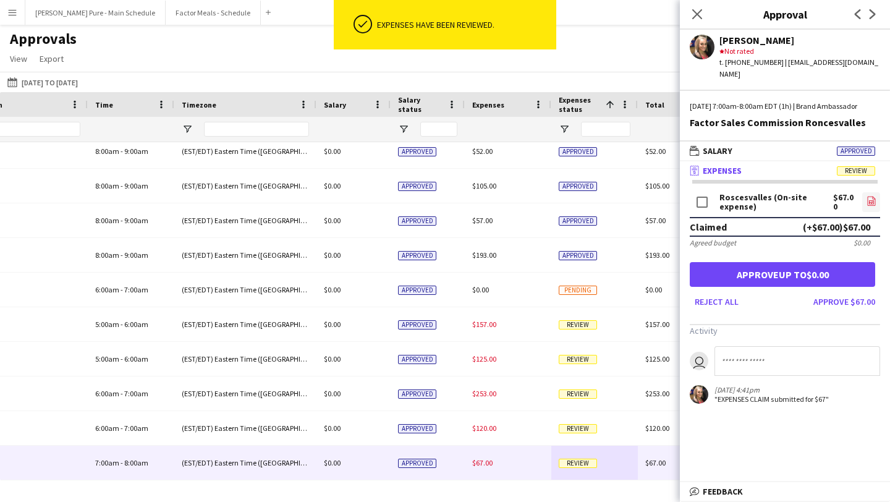
click at [867, 205] on icon "file-image" at bounding box center [872, 201] width 10 height 10
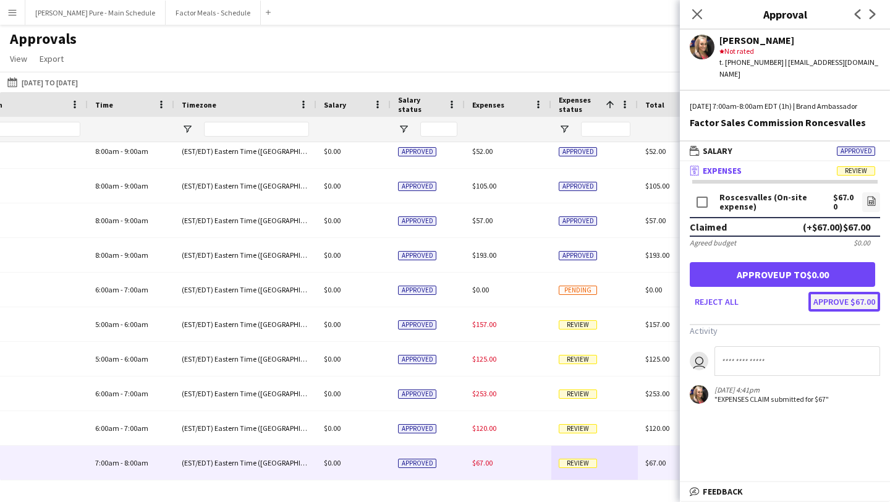
click at [861, 292] on button "Approve $67.00" at bounding box center [845, 302] width 72 height 20
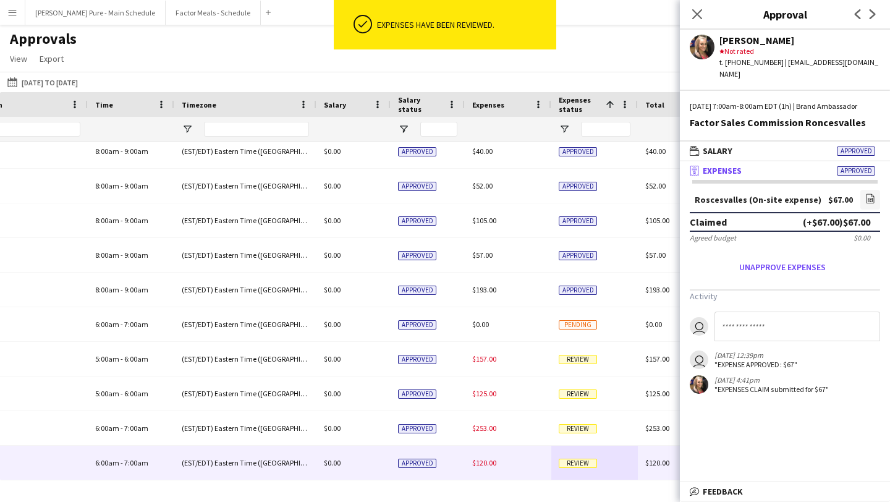
click at [576, 460] on span "Review" at bounding box center [578, 463] width 38 height 9
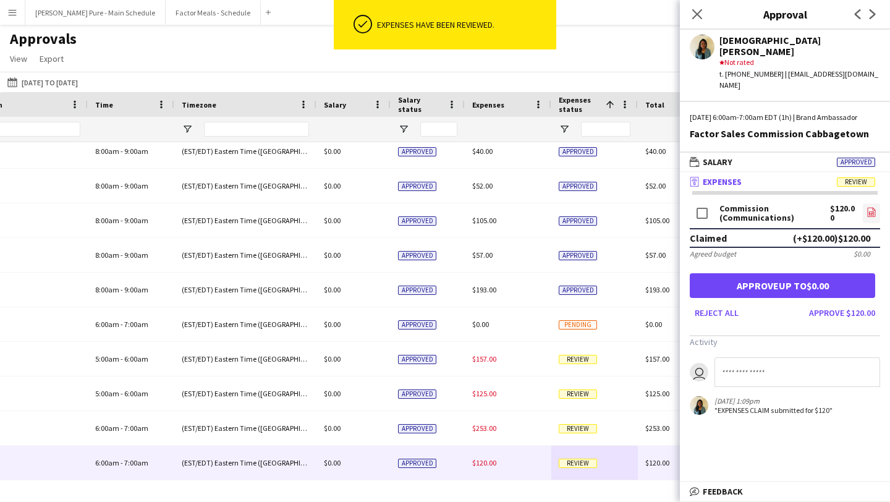
click at [875, 207] on icon "file-image" at bounding box center [872, 212] width 10 height 10
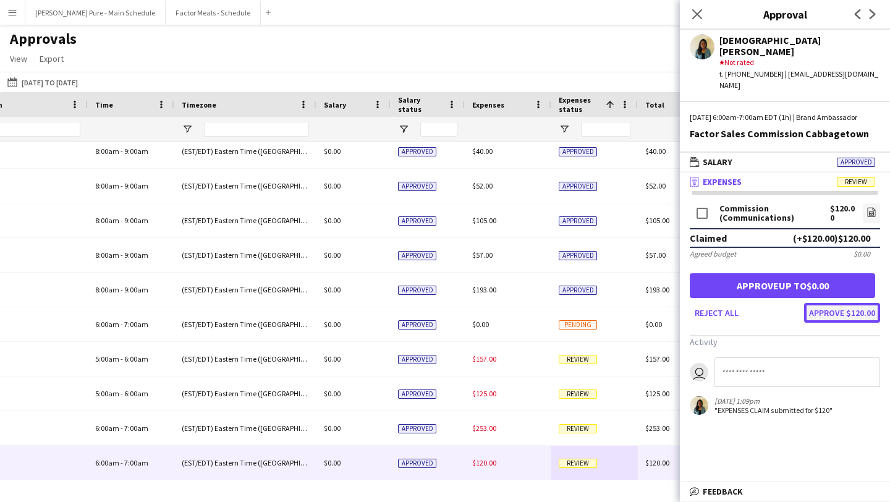
click at [843, 303] on button "Approve $120.00" at bounding box center [842, 313] width 76 height 20
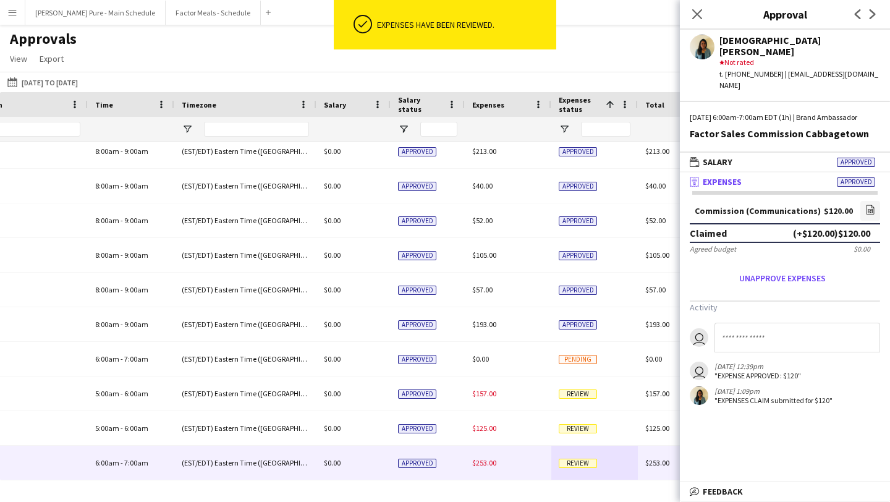
click at [577, 458] on span "Review" at bounding box center [578, 462] width 38 height 9
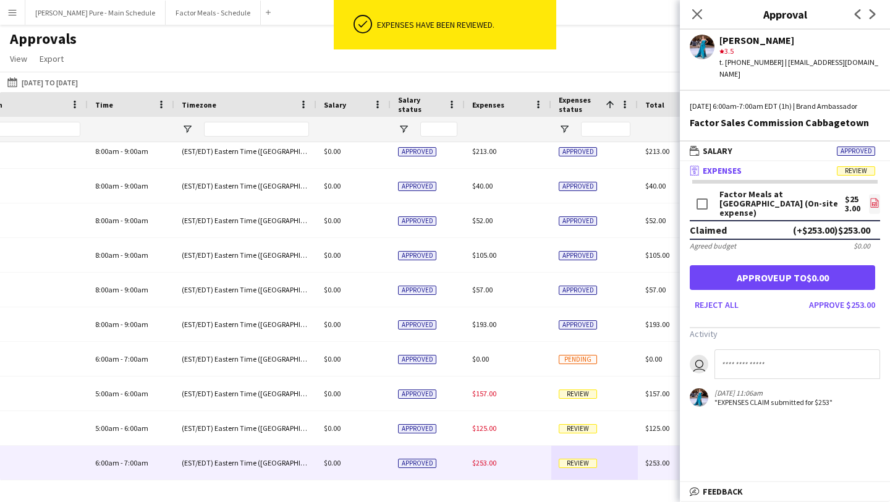
click at [877, 204] on icon at bounding box center [875, 202] width 8 height 9
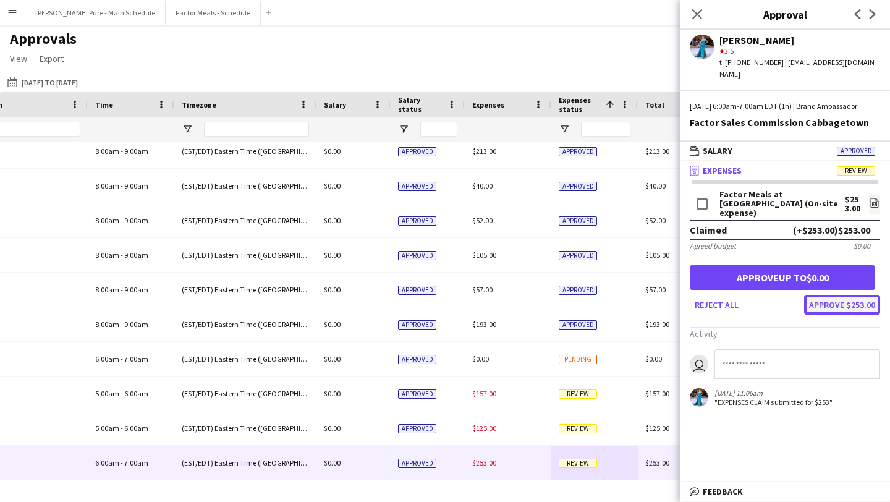
click at [847, 307] on button "Approve $253.00" at bounding box center [842, 305] width 76 height 20
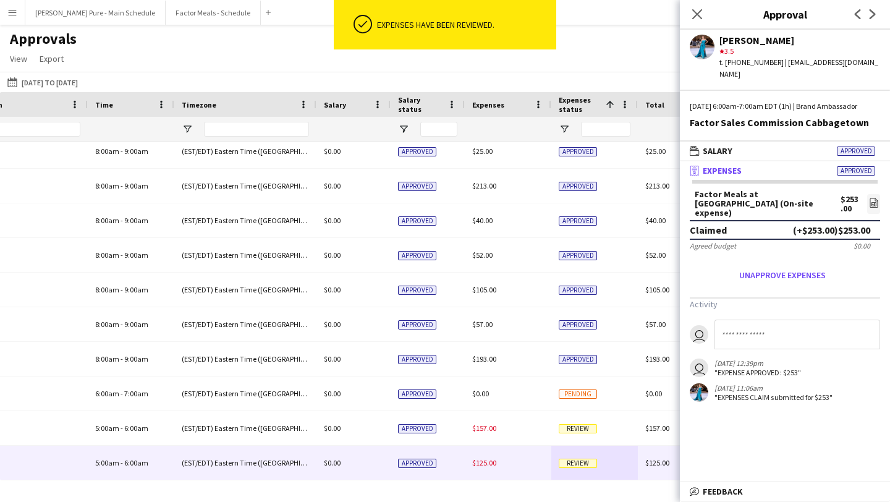
click at [580, 459] on span "Review" at bounding box center [578, 463] width 38 height 9
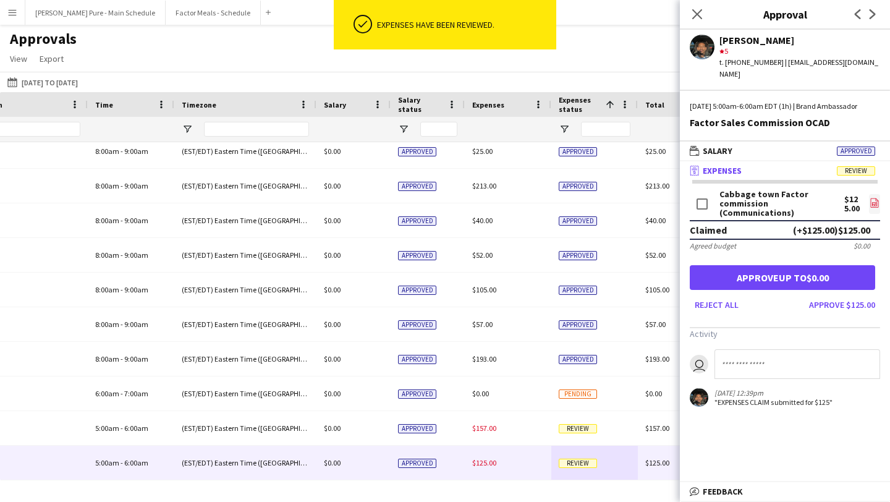
click at [875, 208] on icon "file-image" at bounding box center [875, 203] width 10 height 10
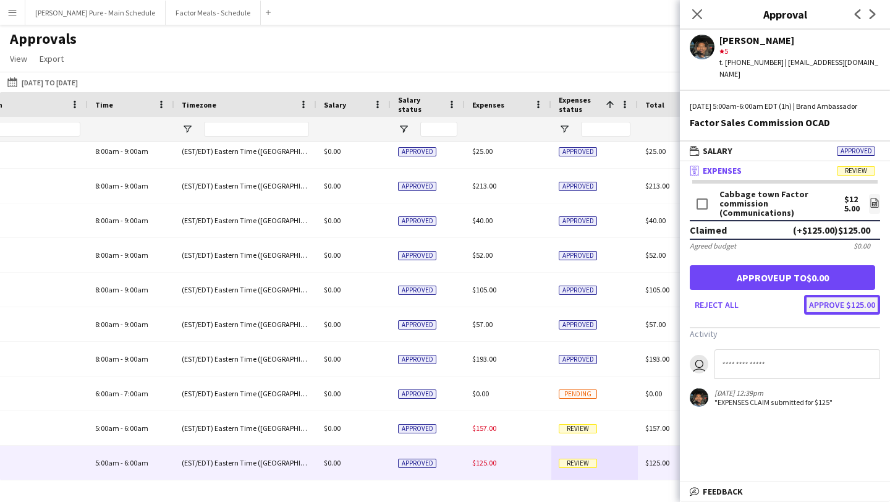
click at [872, 310] on button "Approve $125.00" at bounding box center [842, 305] width 76 height 20
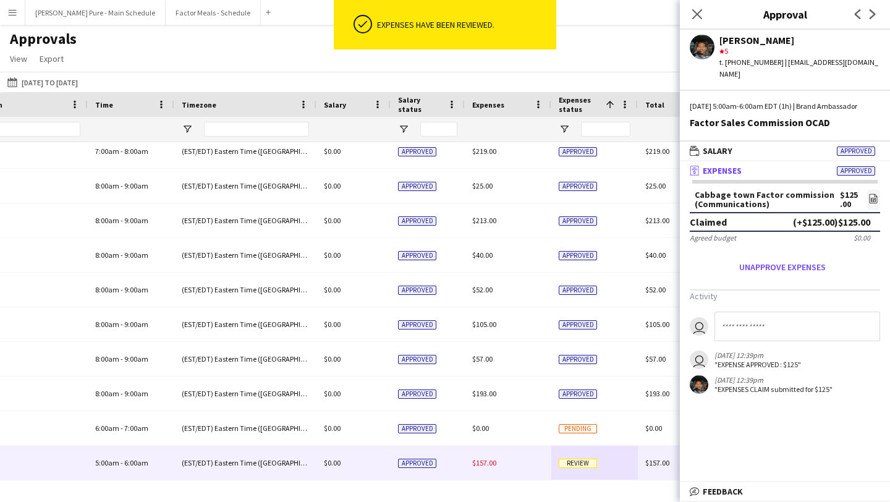
click at [579, 460] on span "Review" at bounding box center [578, 463] width 38 height 9
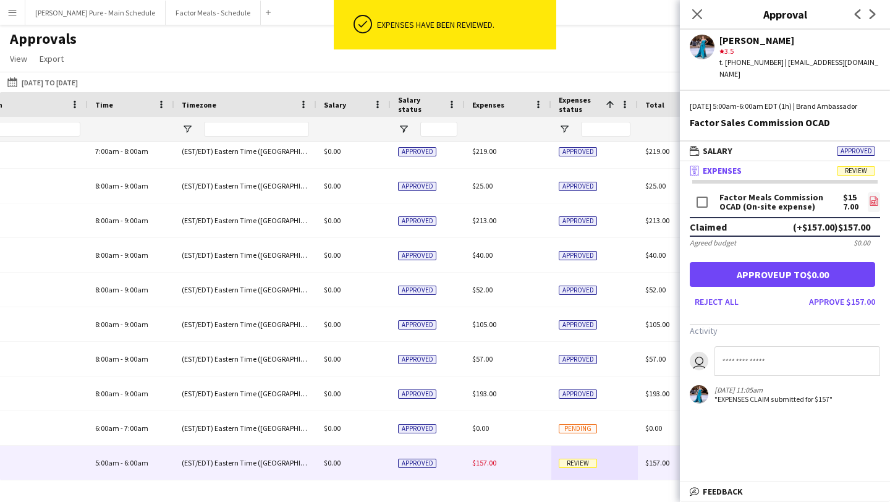
click at [878, 208] on app-icon "file-image" at bounding box center [874, 202] width 10 height 12
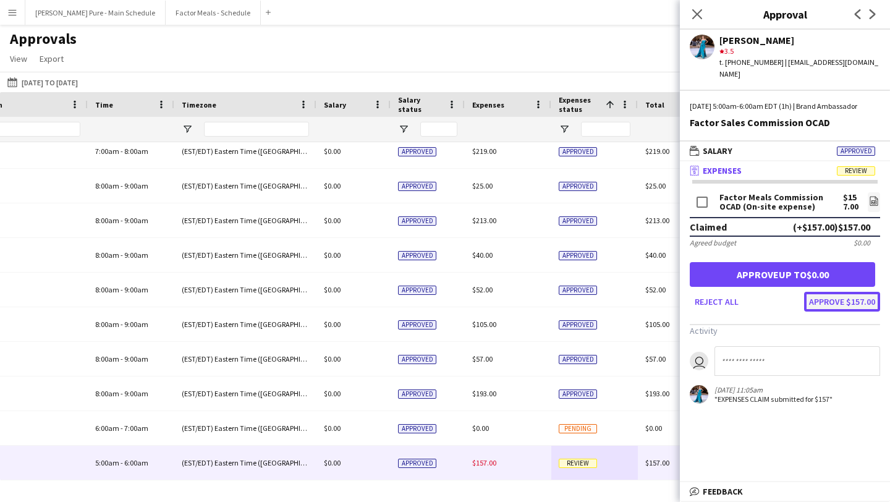
click at [857, 300] on button "Approve $157.00" at bounding box center [842, 302] width 76 height 20
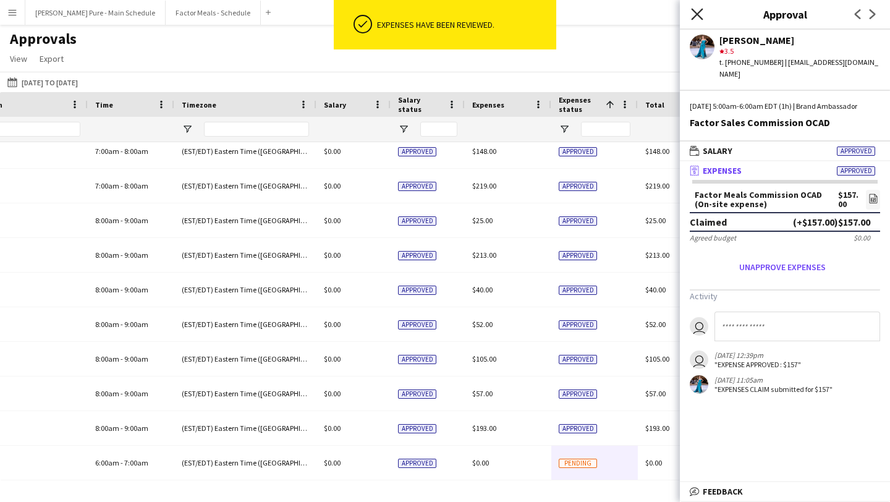
click at [694, 10] on icon at bounding box center [697, 14] width 12 height 12
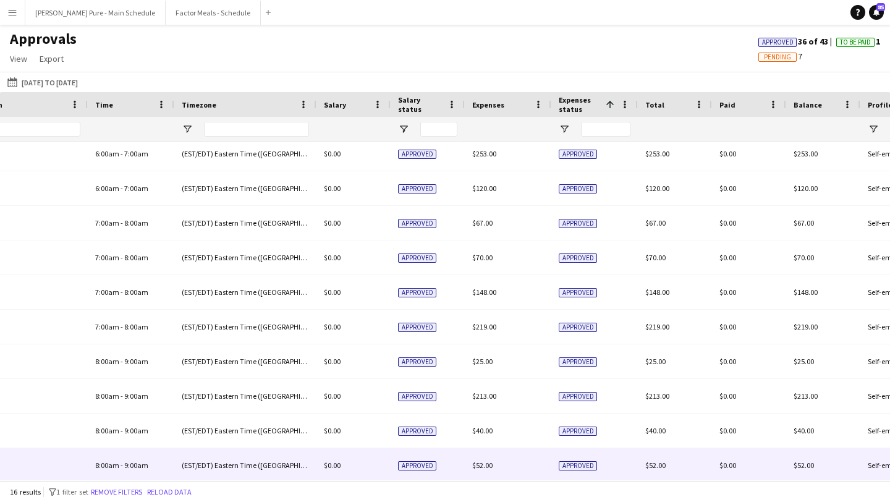
scroll to position [0, 0]
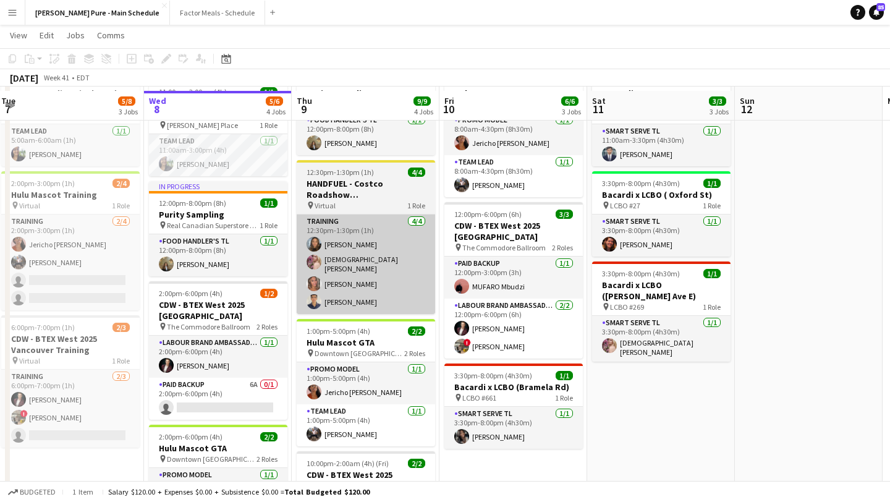
scroll to position [78, 0]
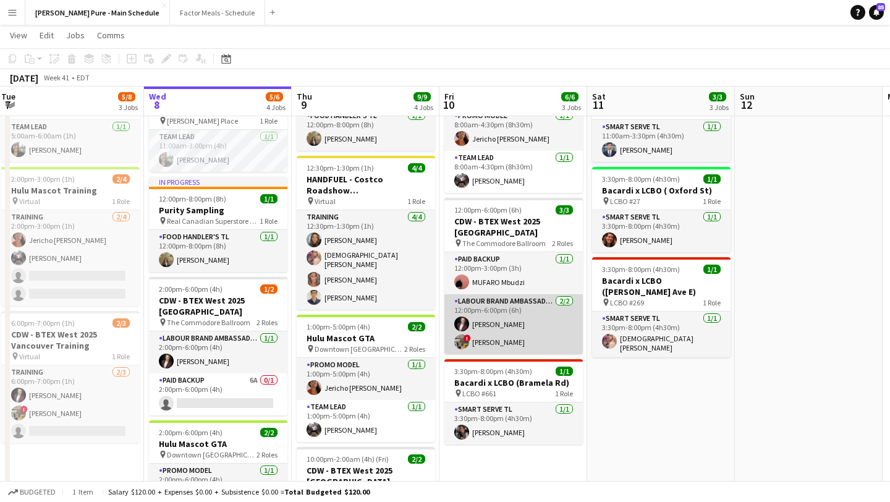
click at [508, 339] on app-card-role "Labour Brand Ambassadors 2/2 12:00pm-6:00pm (6h) Ron Wear ! Shi Lin Kang" at bounding box center [513, 324] width 138 height 60
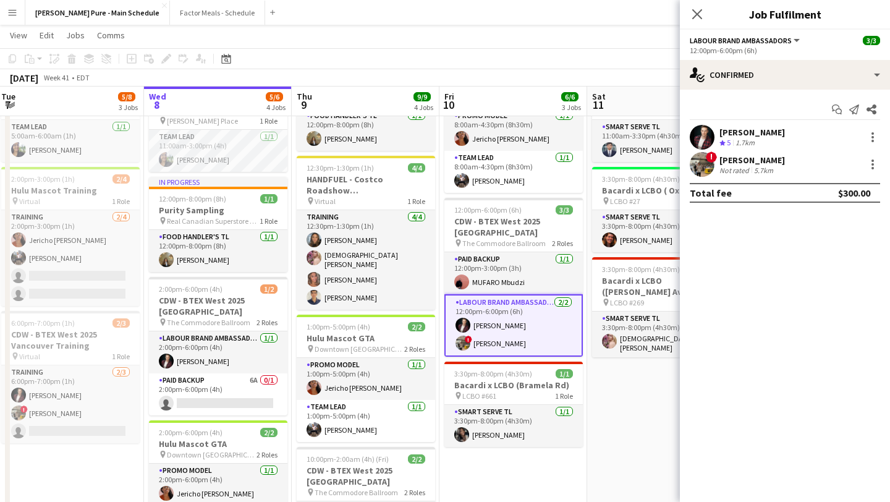
click at [705, 160] on app-user-avatar at bounding box center [702, 164] width 25 height 25
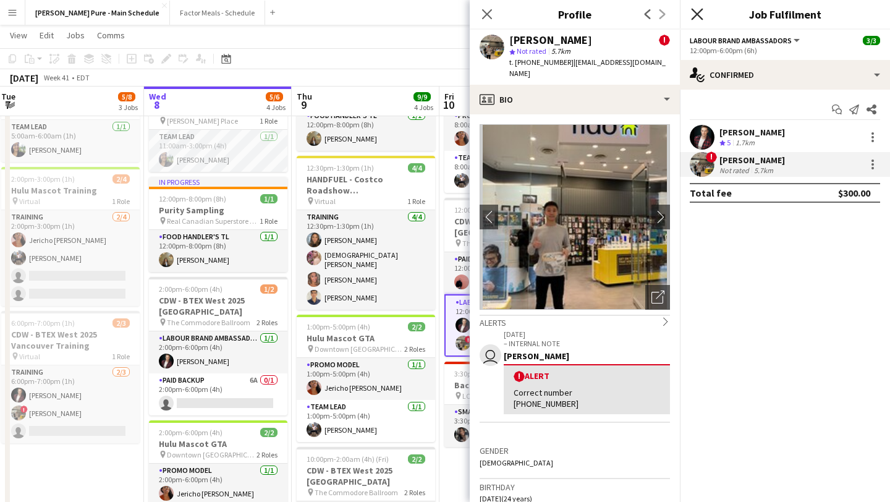
click at [700, 19] on icon "Close pop-in" at bounding box center [697, 14] width 12 height 12
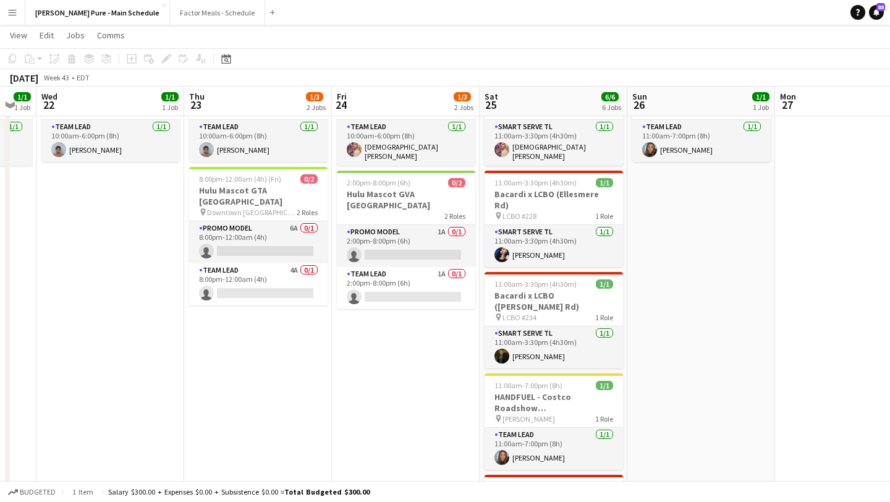
scroll to position [0, 605]
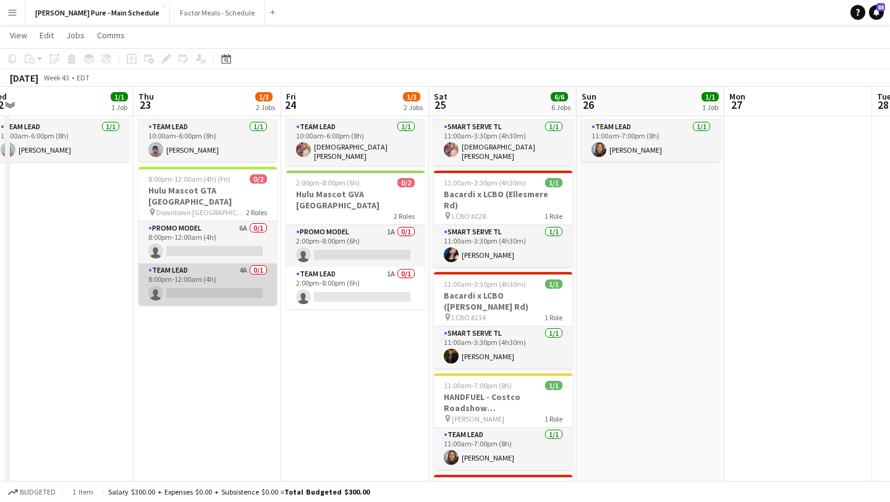
click at [223, 272] on app-card-role "Team Lead 4A 0/1 8:00pm-12:00am (4h) single-neutral-actions" at bounding box center [207, 284] width 138 height 42
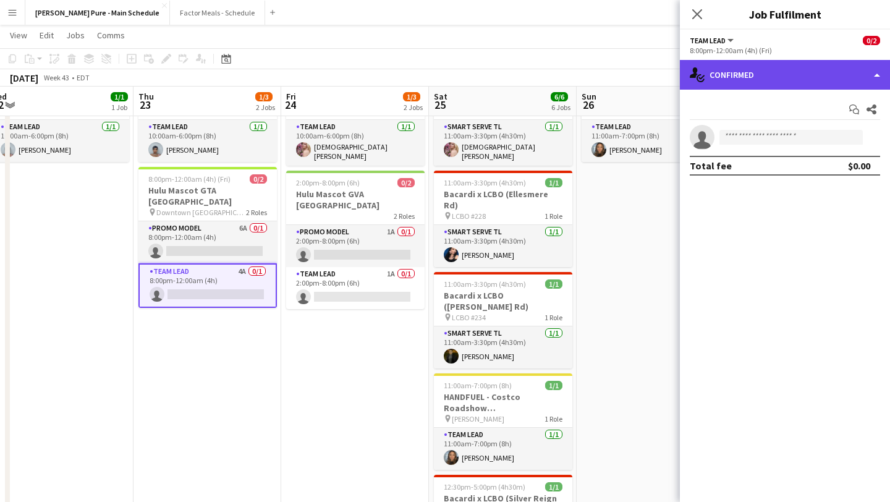
click at [749, 83] on div "single-neutral-actions-check-2 Confirmed" at bounding box center [785, 75] width 210 height 30
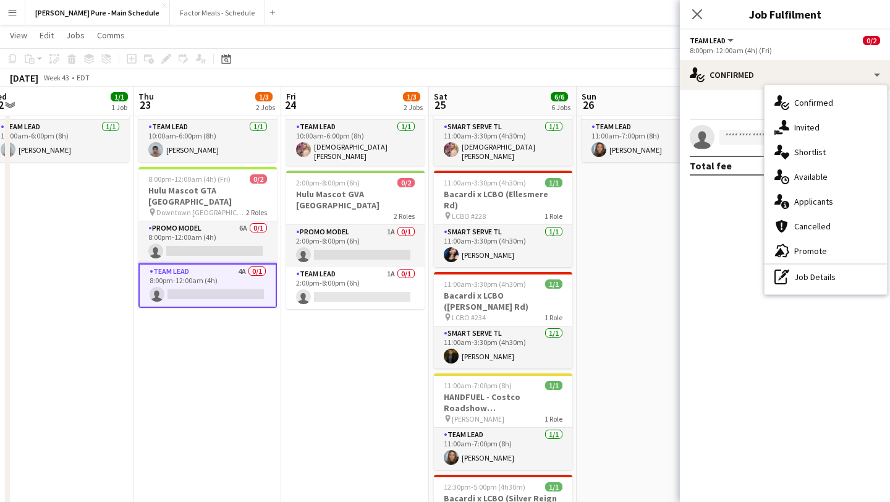
click at [789, 195] on icon "single-neutral-actions-information" at bounding box center [782, 201] width 15 height 15
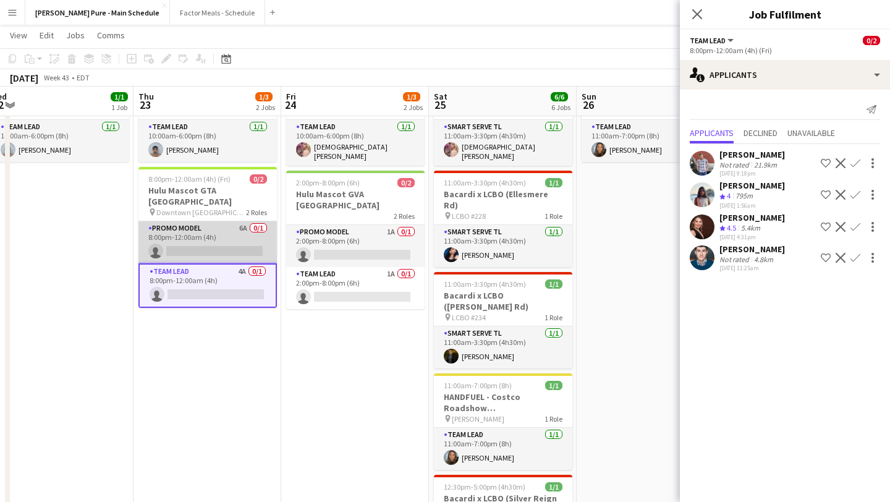
click at [228, 237] on app-card-role "Promo model 6A 0/1 8:00pm-12:00am (4h) single-neutral-actions" at bounding box center [207, 242] width 138 height 42
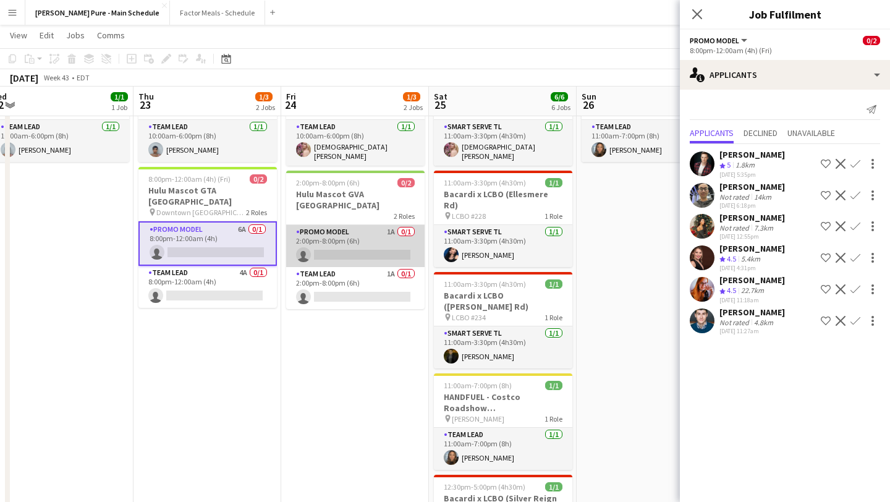
click at [373, 229] on app-card-role "Promo model 1A 0/1 2:00pm-8:00pm (6h) single-neutral-actions" at bounding box center [355, 246] width 138 height 42
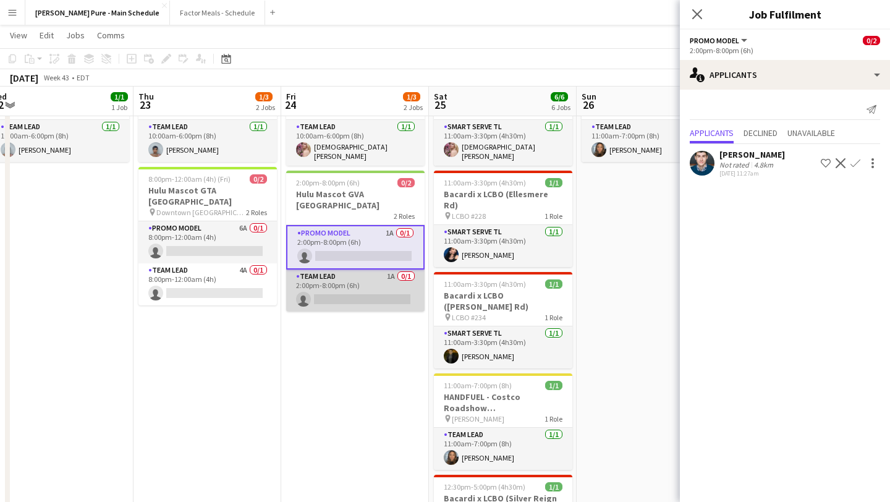
click at [365, 270] on app-card-role "Team Lead 1A 0/1 2:00pm-8:00pm (6h) single-neutral-actions" at bounding box center [355, 291] width 138 height 42
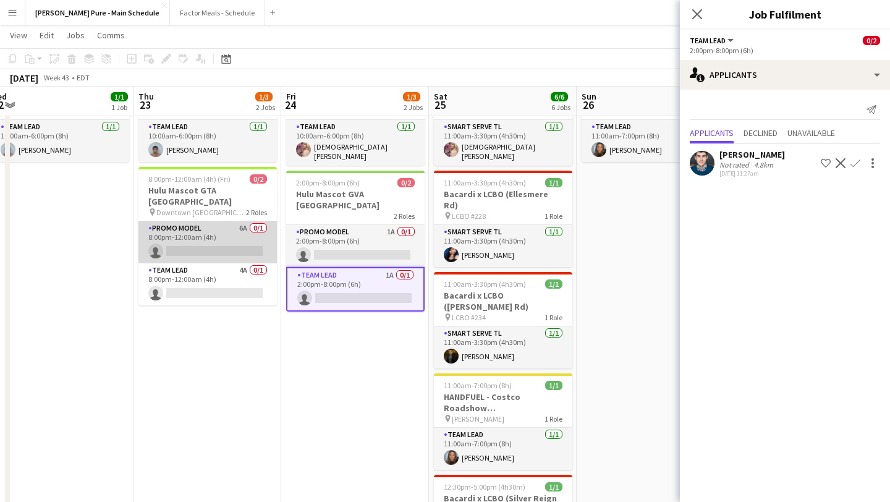
click at [198, 239] on app-card-role "Promo model 6A 0/1 8:00pm-12:00am (4h) single-neutral-actions" at bounding box center [207, 242] width 138 height 42
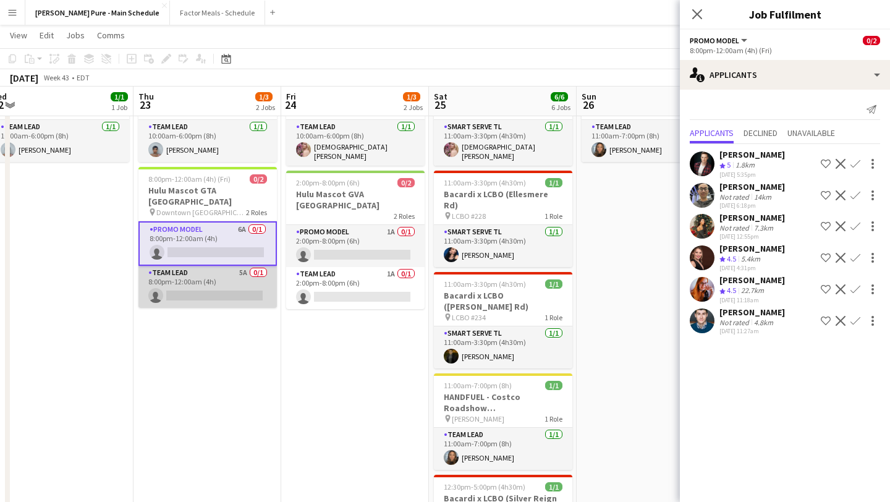
click at [203, 284] on app-card-role "Team Lead 5A 0/1 8:00pm-12:00am (4h) single-neutral-actions" at bounding box center [207, 287] width 138 height 42
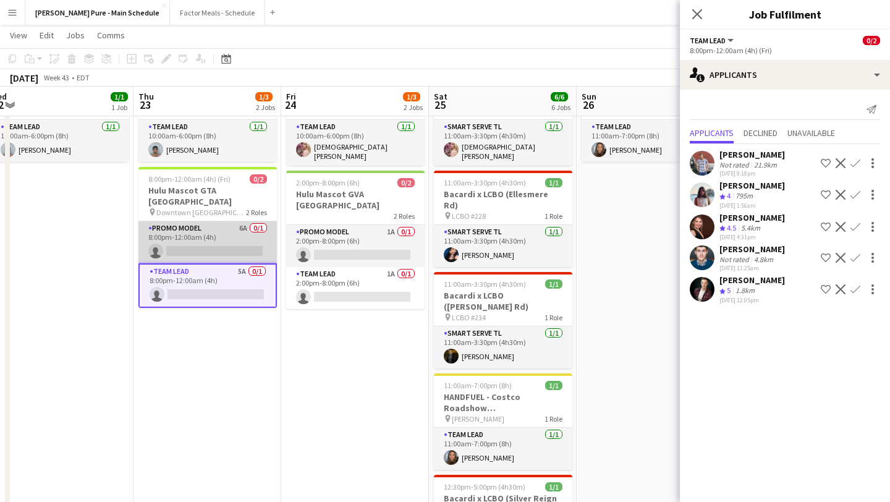
click at [212, 223] on app-card-role "Promo model 6A 0/1 8:00pm-12:00am (4h) single-neutral-actions" at bounding box center [207, 242] width 138 height 42
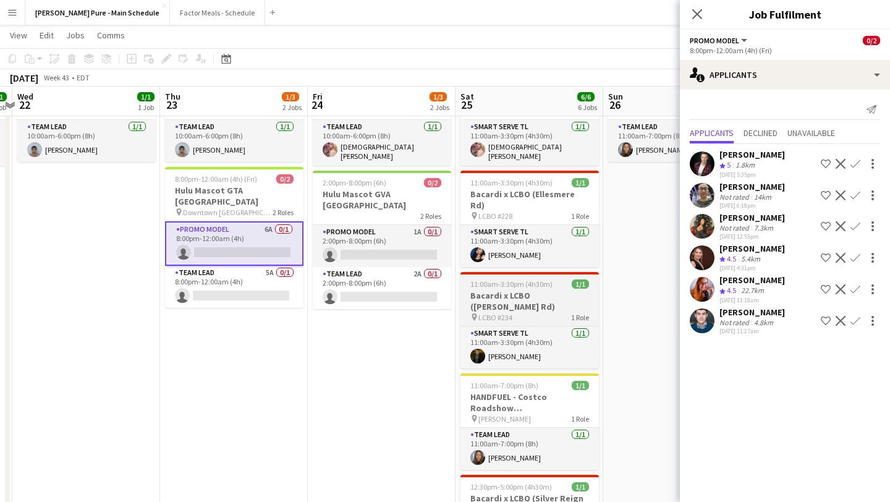
scroll to position [0, 248]
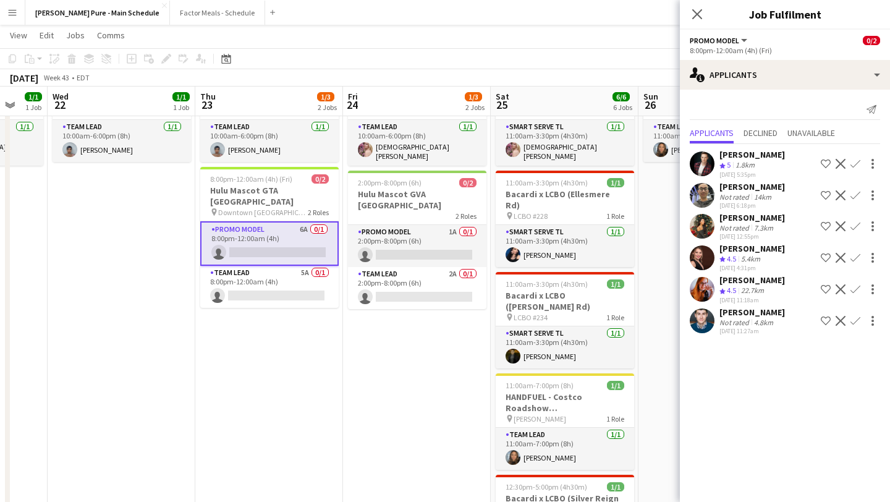
click at [859, 319] on app-icon "Confirm" at bounding box center [856, 321] width 10 height 10
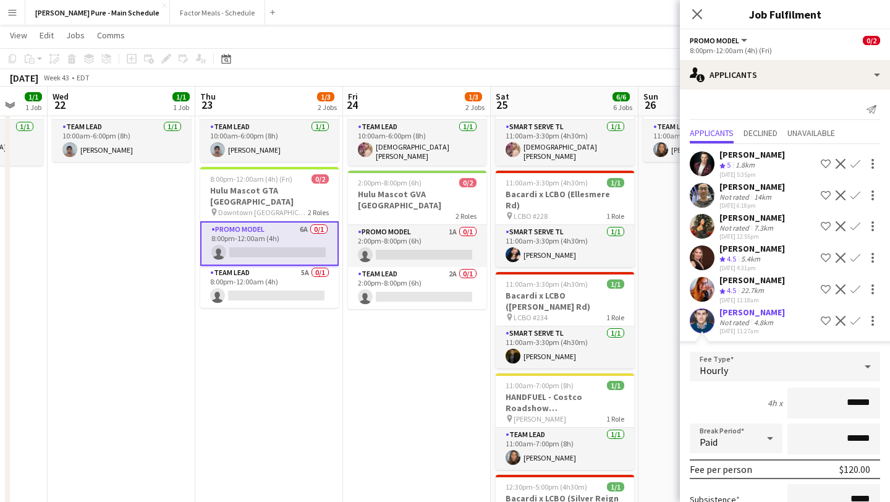
scroll to position [125, 0]
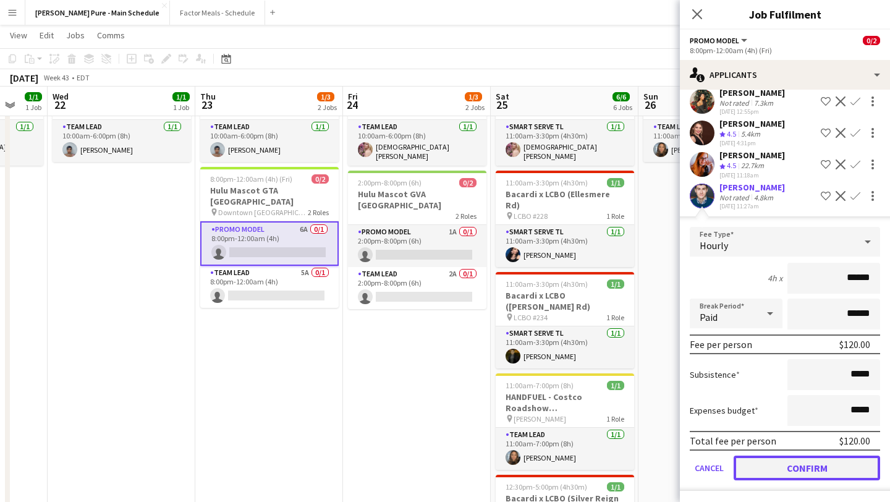
click at [805, 462] on button "Confirm" at bounding box center [807, 468] width 147 height 25
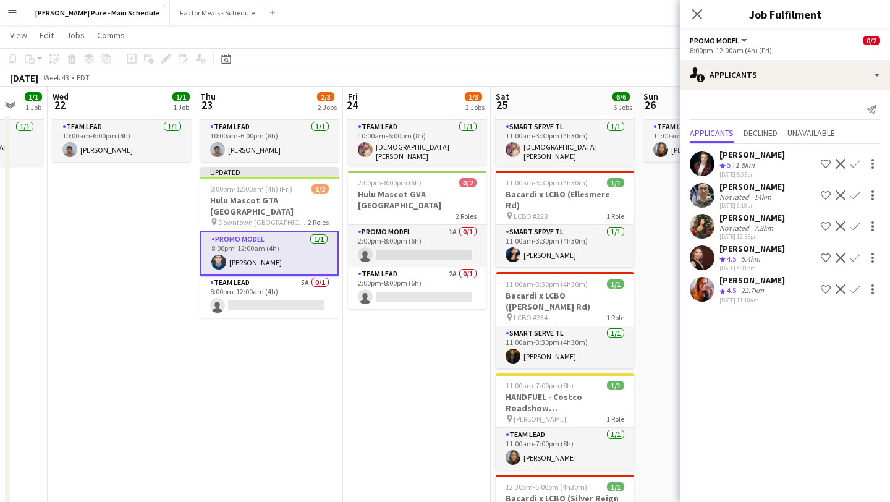
scroll to position [0, 0]
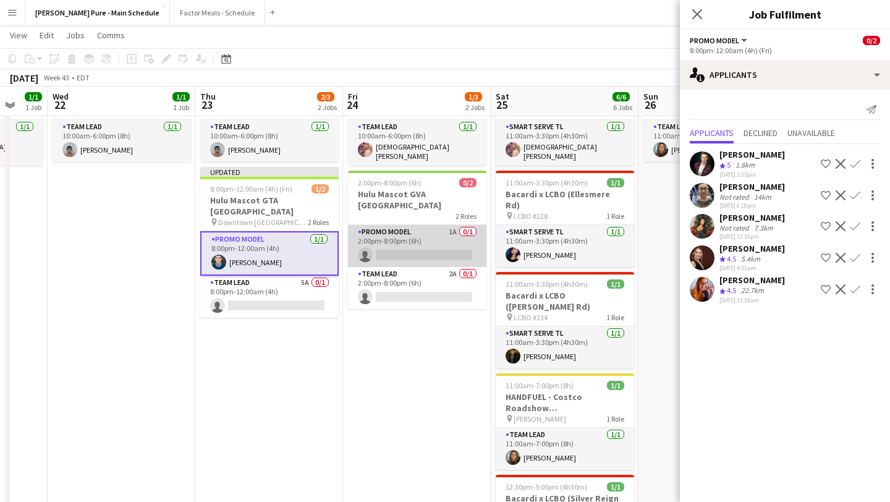
click at [433, 225] on app-card-role "Promo model 1A 0/1 2:00pm-8:00pm (6h) single-neutral-actions" at bounding box center [417, 246] width 138 height 42
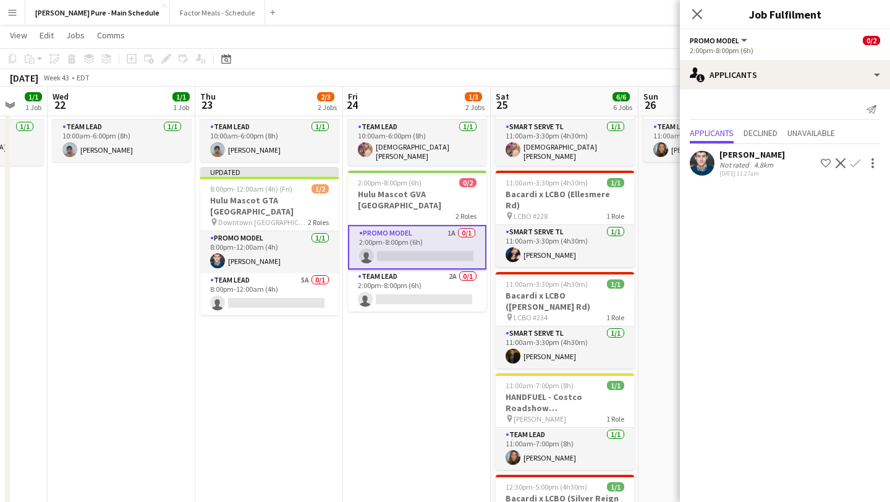
click at [854, 159] on app-icon "Confirm" at bounding box center [856, 163] width 10 height 10
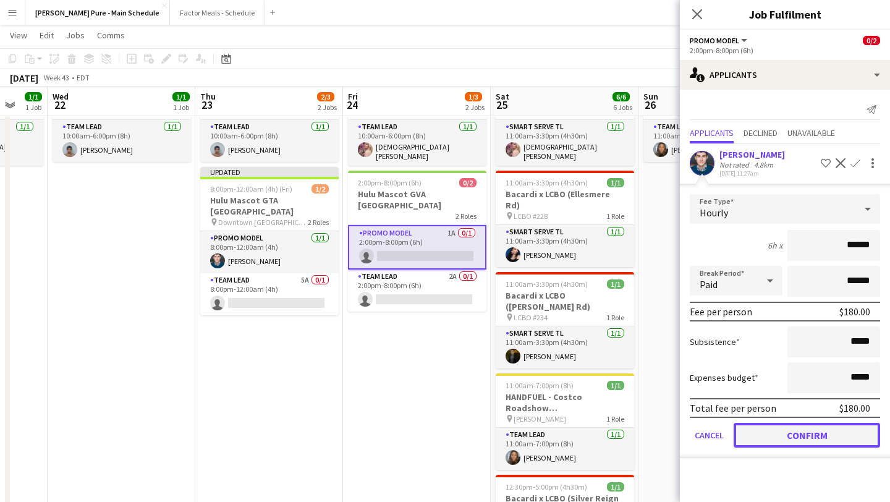
click at [815, 431] on button "Confirm" at bounding box center [807, 435] width 147 height 25
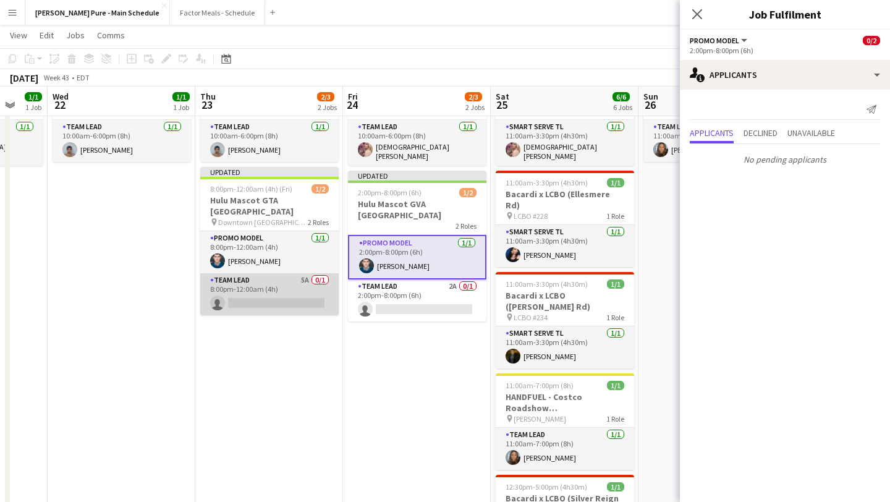
click at [248, 294] on app-card-role "Team Lead 5A 0/1 8:00pm-12:00am (4h) single-neutral-actions" at bounding box center [269, 294] width 138 height 42
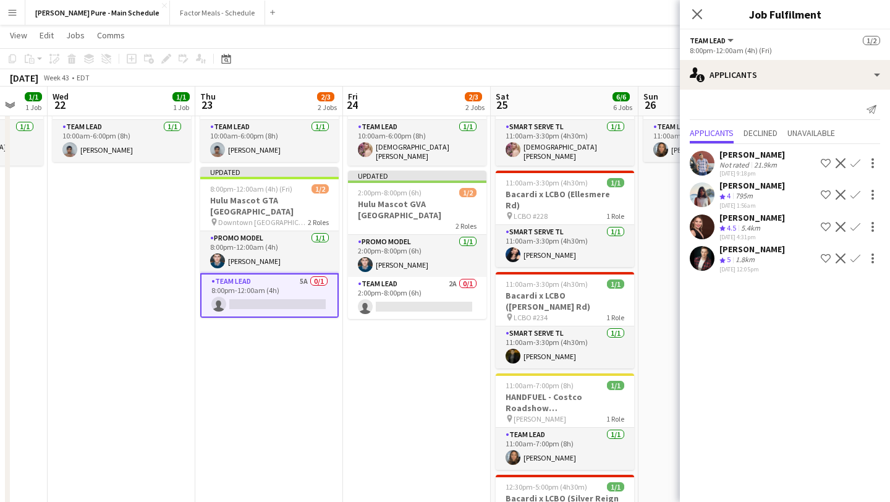
click at [857, 259] on app-icon "Confirm" at bounding box center [856, 258] width 10 height 10
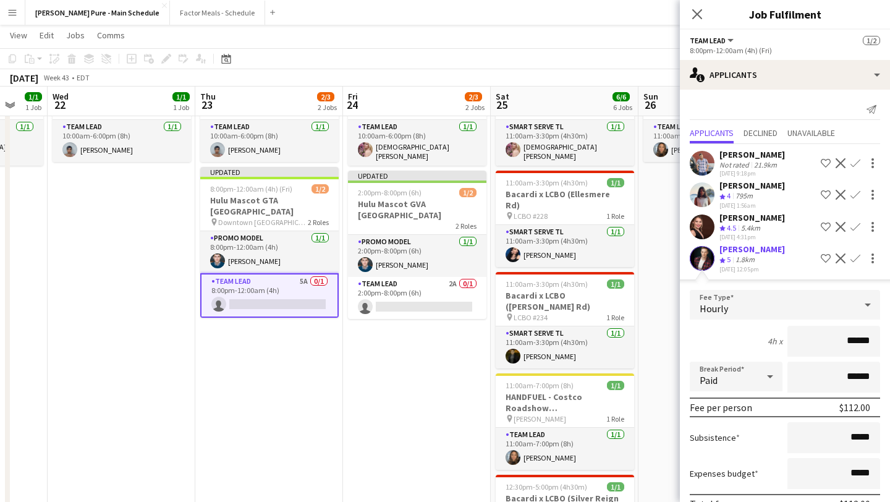
scroll to position [63, 0]
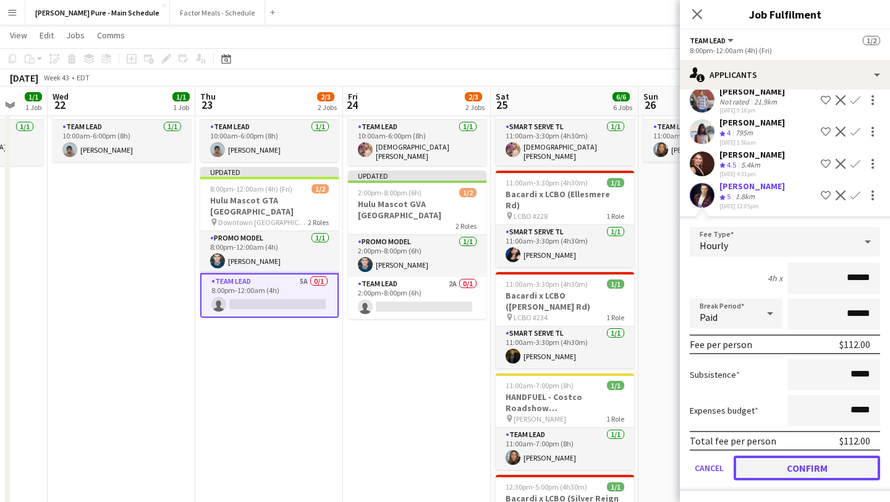
click at [799, 470] on button "Confirm" at bounding box center [807, 468] width 147 height 25
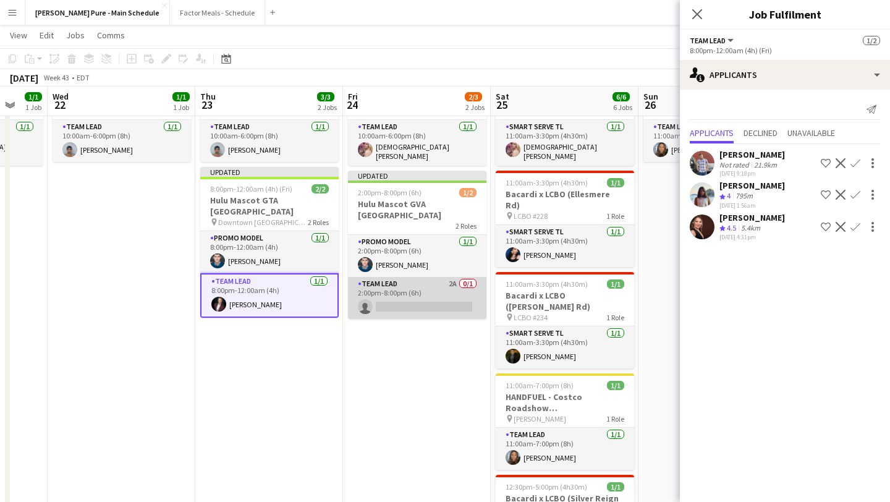
click at [406, 287] on app-card-role "Team Lead 2A 0/1 2:00pm-8:00pm (6h) single-neutral-actions" at bounding box center [417, 298] width 138 height 42
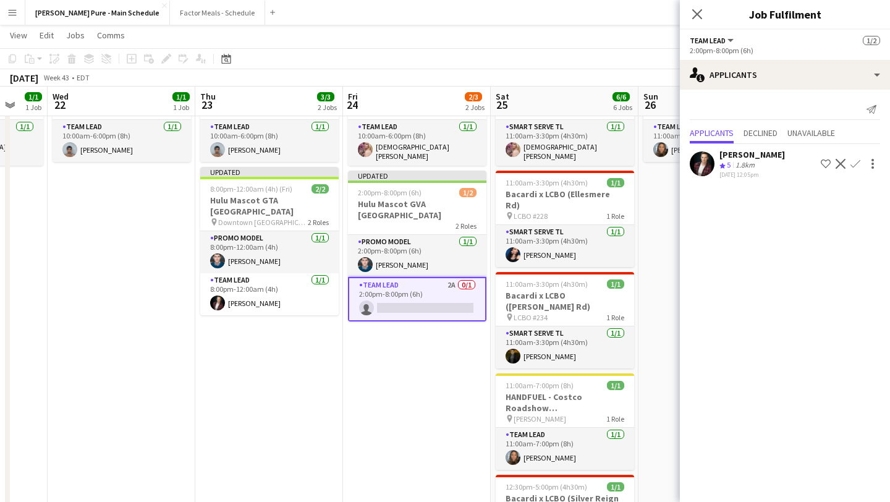
click at [846, 161] on button "Decline" at bounding box center [840, 163] width 15 height 15
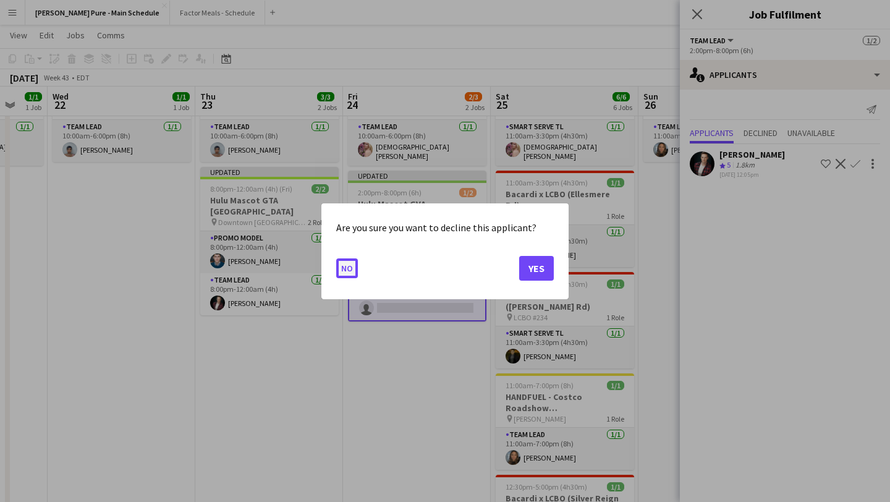
click at [353, 261] on button "No" at bounding box center [347, 268] width 22 height 20
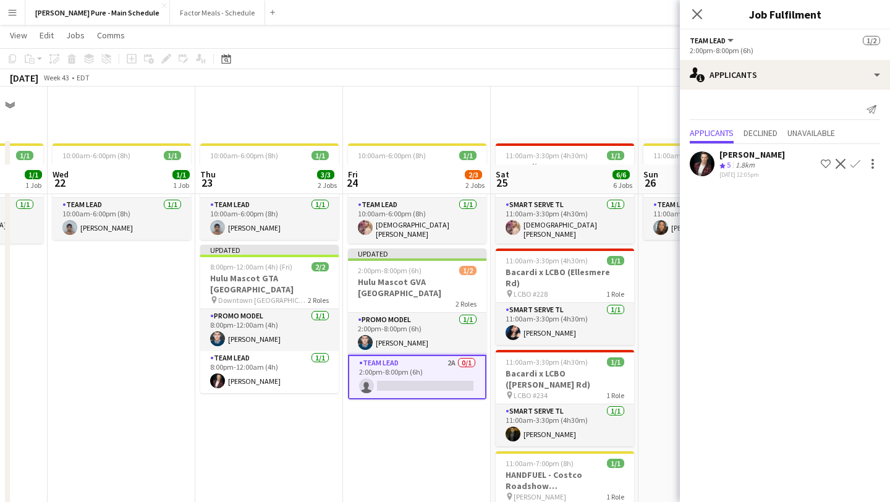
scroll to position [78, 0]
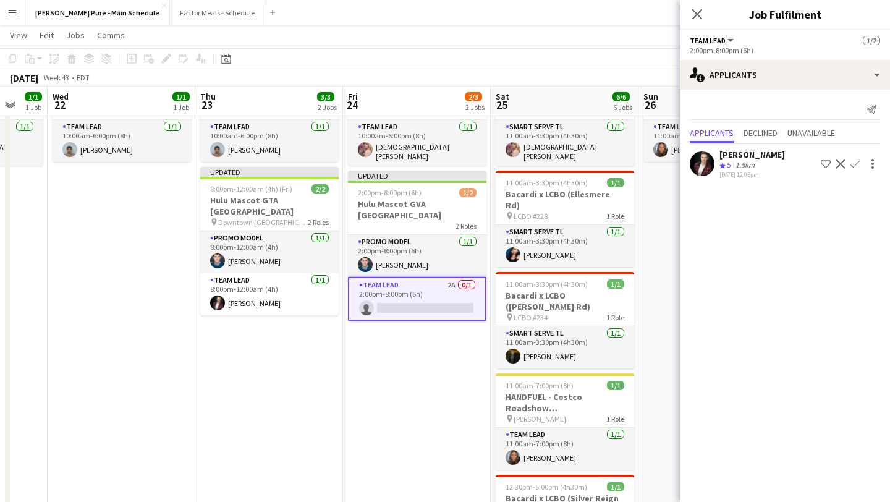
click at [853, 159] on app-icon "Confirm" at bounding box center [856, 164] width 10 height 10
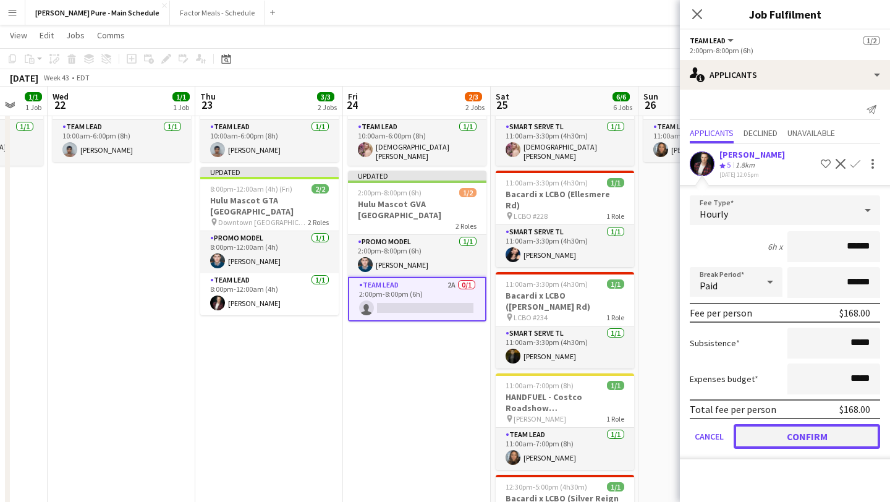
click at [827, 427] on button "Confirm" at bounding box center [807, 436] width 147 height 25
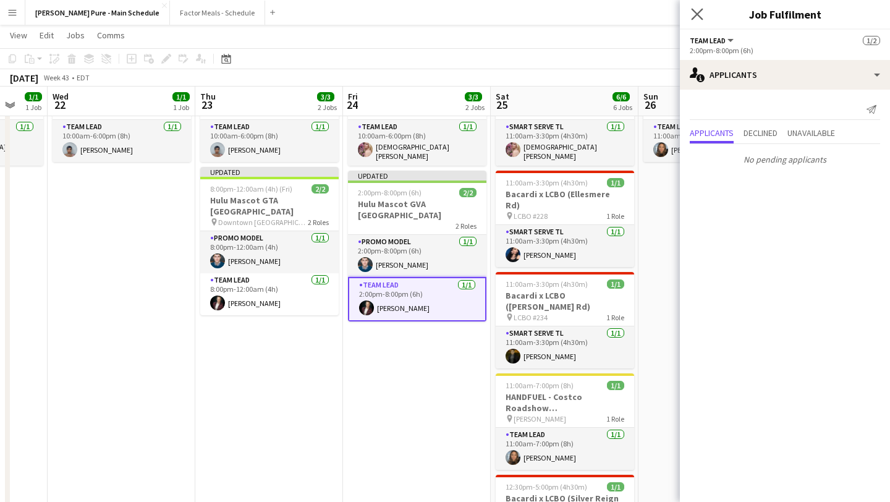
click at [690, 15] on app-icon "Close pop-in" at bounding box center [698, 15] width 18 height 18
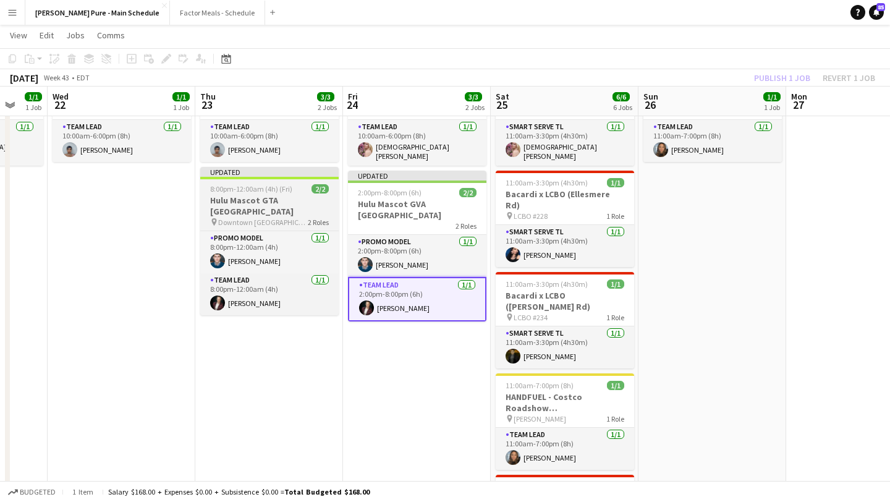
click at [230, 202] on h3 "Hulu Mascot GTA Vancouver" at bounding box center [269, 206] width 138 height 22
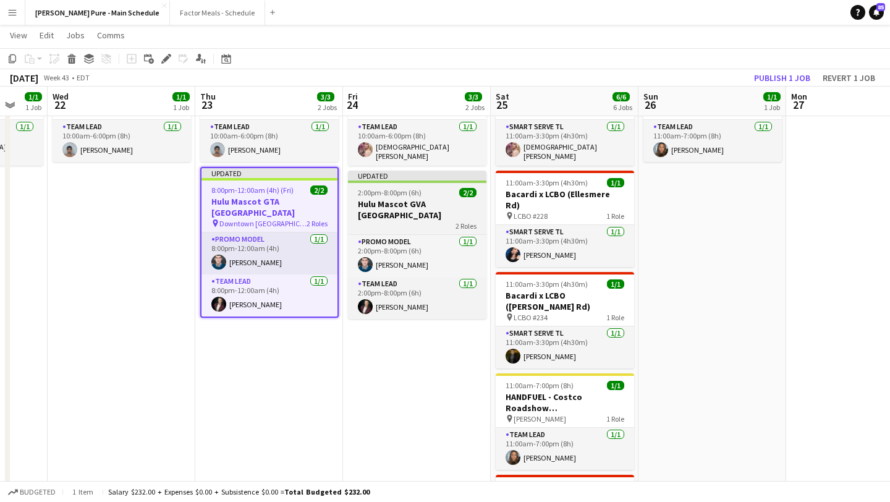
click at [431, 171] on div "Updated" at bounding box center [417, 176] width 138 height 10
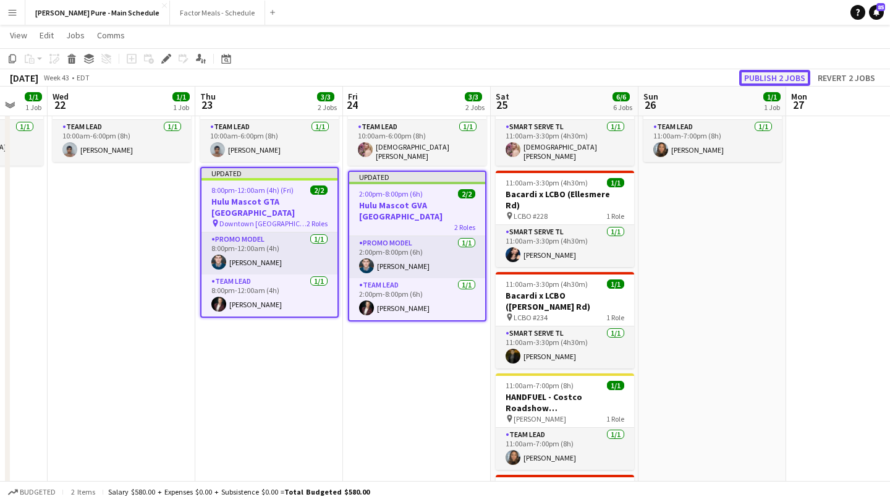
click at [791, 79] on button "Publish 2 jobs" at bounding box center [774, 78] width 71 height 16
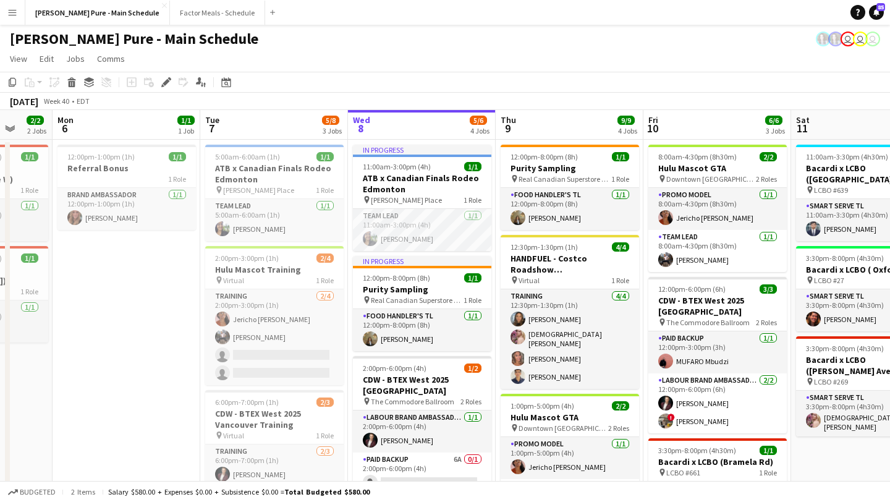
scroll to position [0, 401]
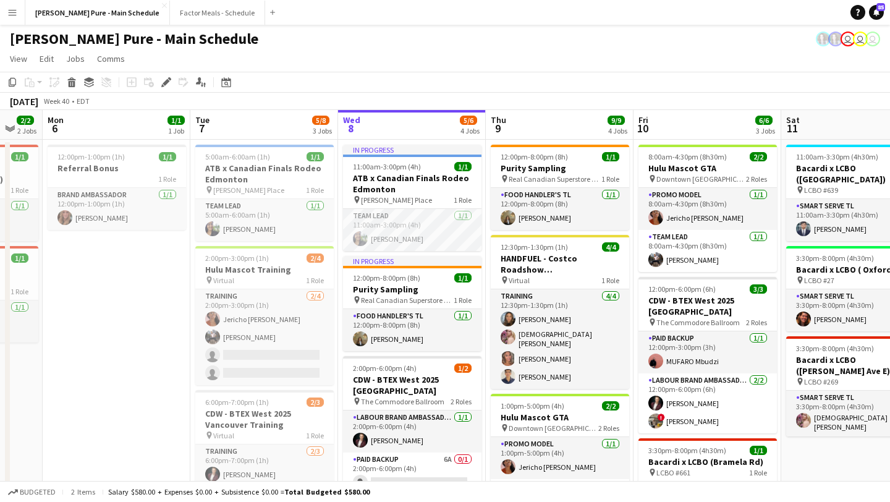
click at [370, 323] on app-card-role "Food Handler's TL 1/1 12:00pm-8:00pm (8h) Hiale Lima" at bounding box center [412, 330] width 138 height 42
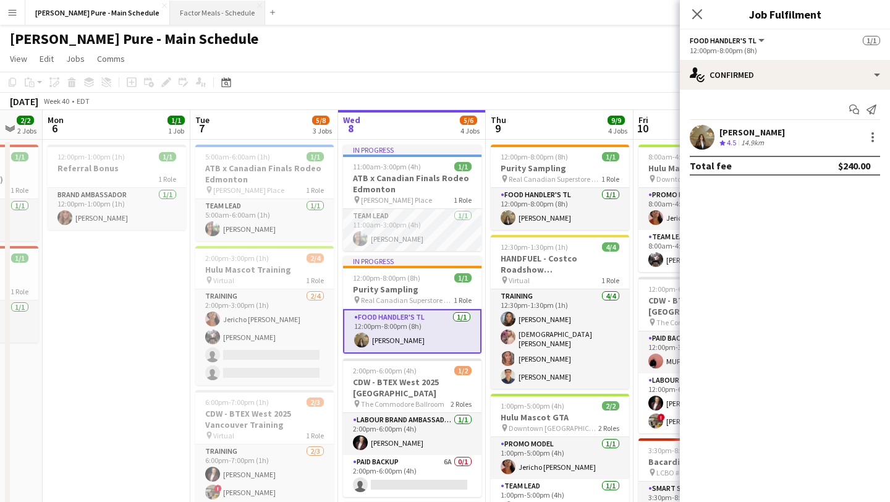
click at [173, 11] on button "Factor Meals - Schedule Close" at bounding box center [217, 13] width 95 height 24
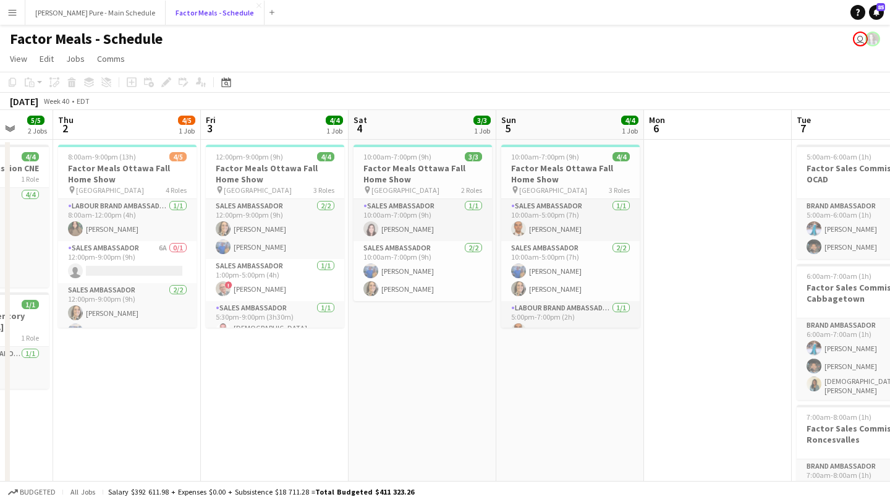
scroll to position [0, 352]
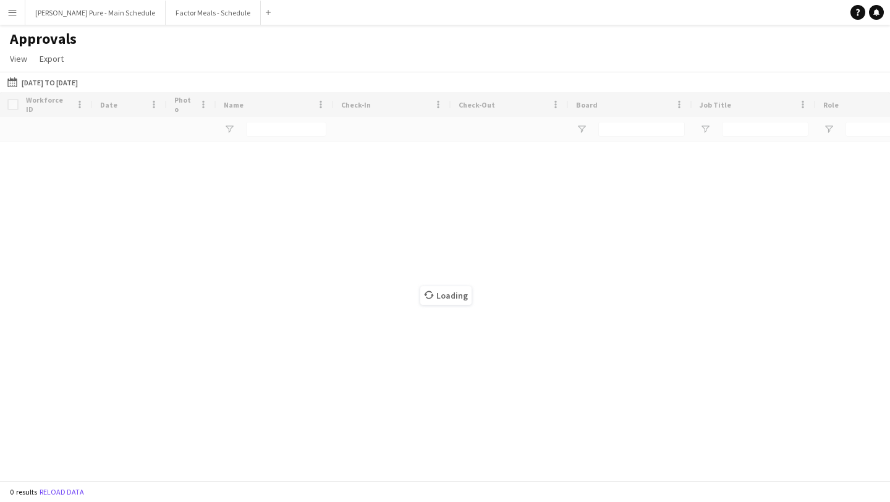
type input "**********"
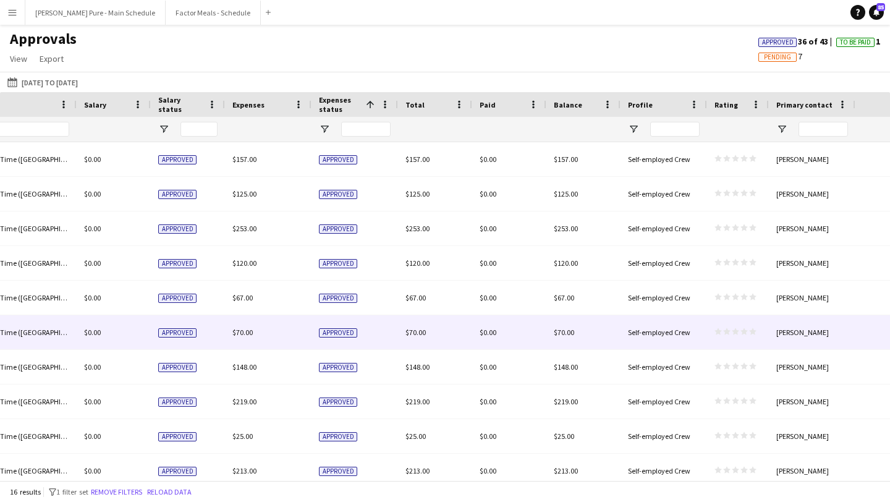
scroll to position [0, 519]
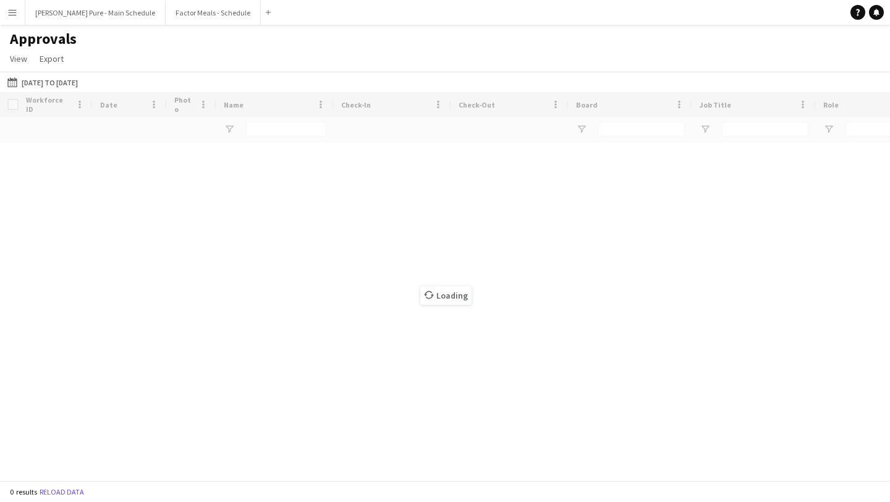
type input "**********"
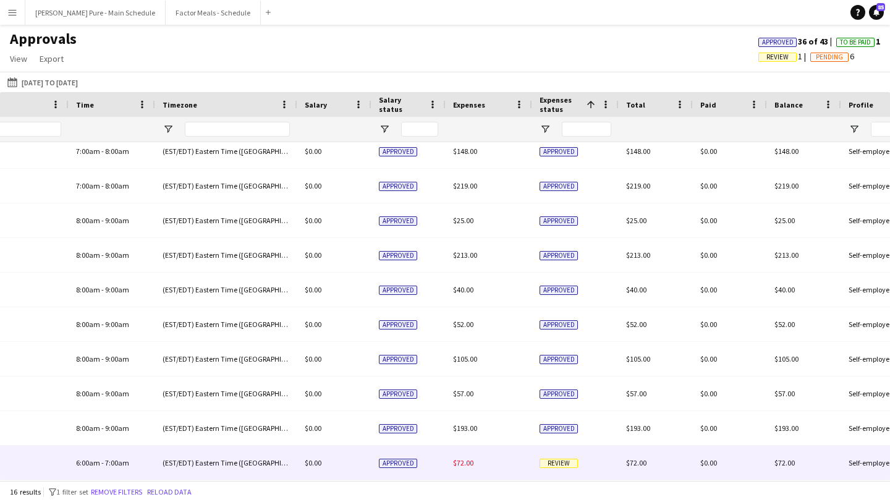
click at [562, 463] on span "Review" at bounding box center [559, 463] width 38 height 9
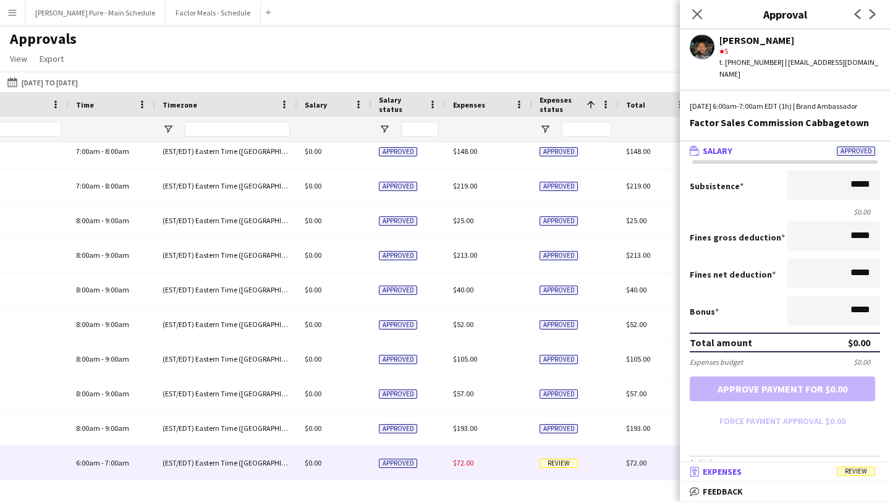
click at [796, 469] on mat-panel-title "receipt Expenses Review" at bounding box center [782, 471] width 205 height 11
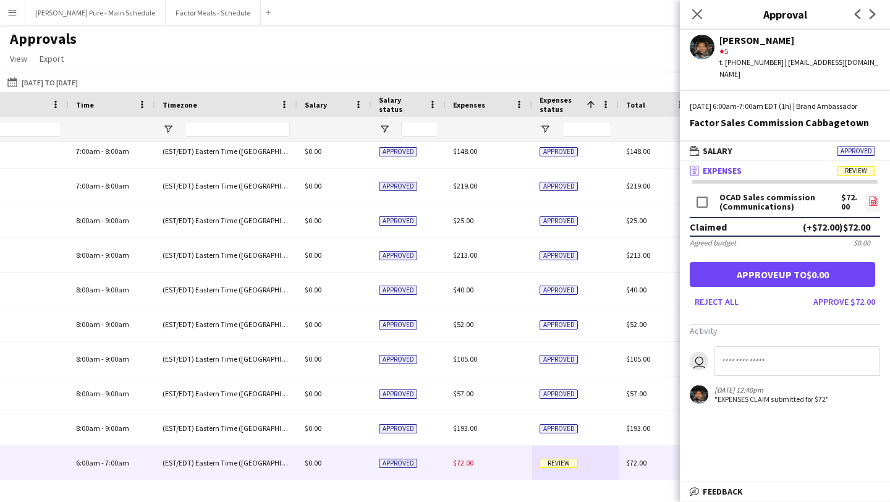
click at [869, 206] on icon "file-image" at bounding box center [874, 201] width 10 height 10
click at [865, 311] on button "Approve $72.00" at bounding box center [845, 302] width 72 height 20
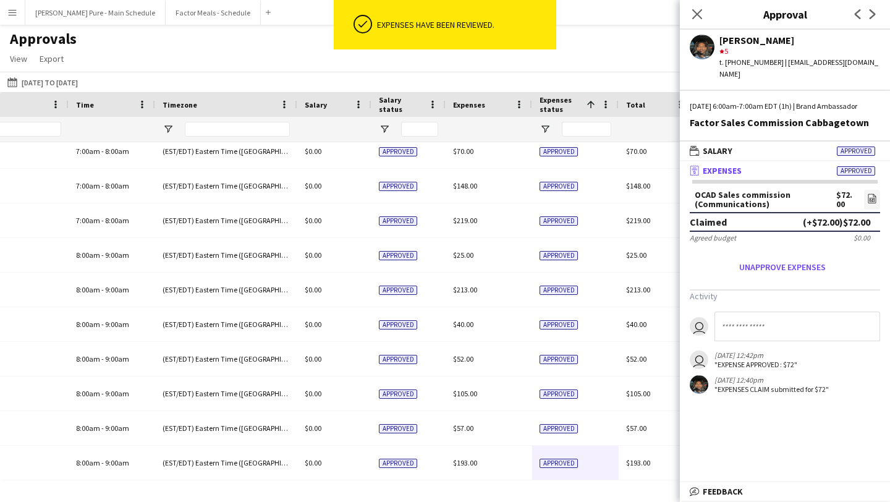
click at [11, 8] on app-icon "Menu" at bounding box center [12, 12] width 10 height 10
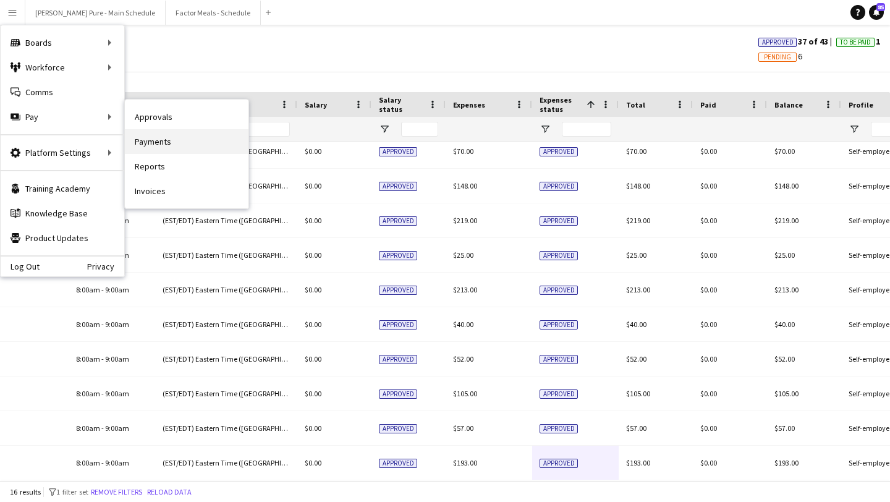
click at [180, 143] on link "Payments" at bounding box center [187, 141] width 124 height 25
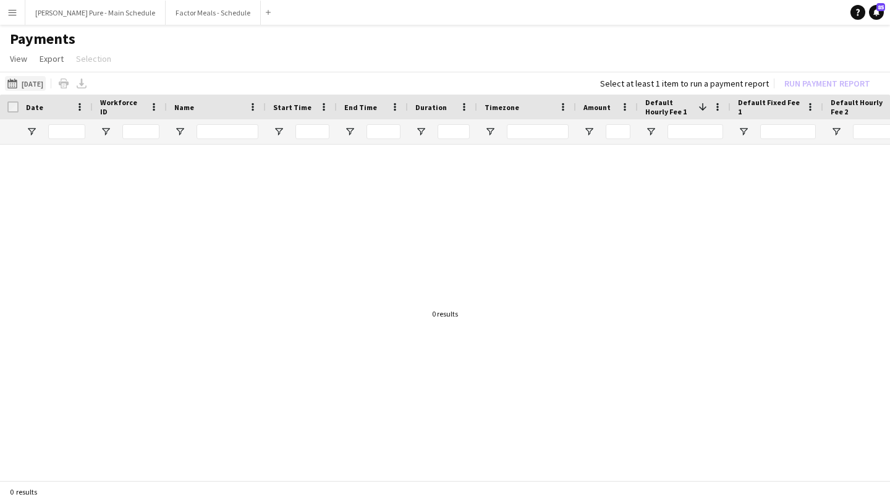
click at [42, 78] on button "06-10-2025 06-10-2025" at bounding box center [25, 83] width 41 height 15
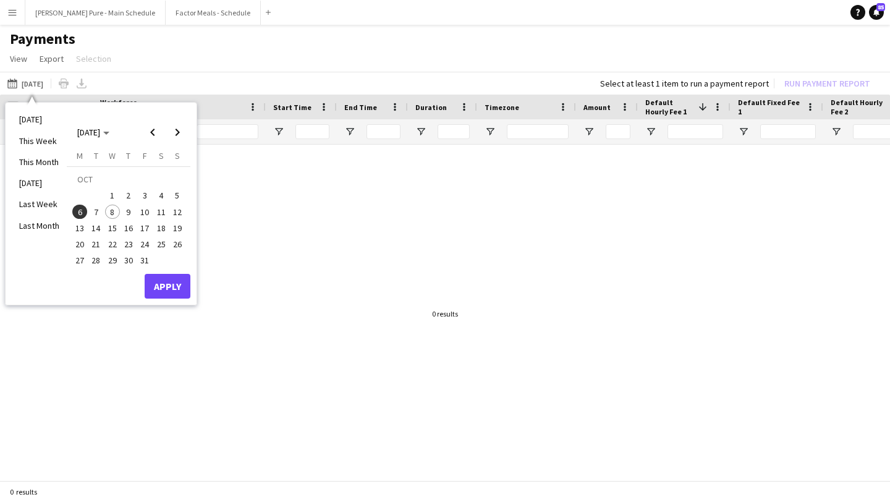
click at [92, 211] on span "7" at bounding box center [96, 212] width 15 height 15
click at [76, 208] on span "6" at bounding box center [79, 212] width 15 height 15
click at [171, 284] on button "Apply" at bounding box center [168, 286] width 46 height 25
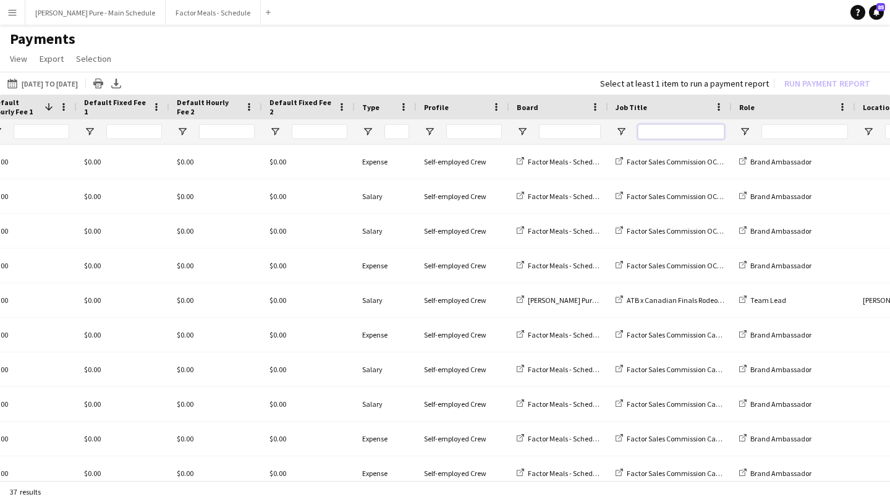
click at [684, 134] on input "Job Title Filter Input" at bounding box center [681, 131] width 87 height 15
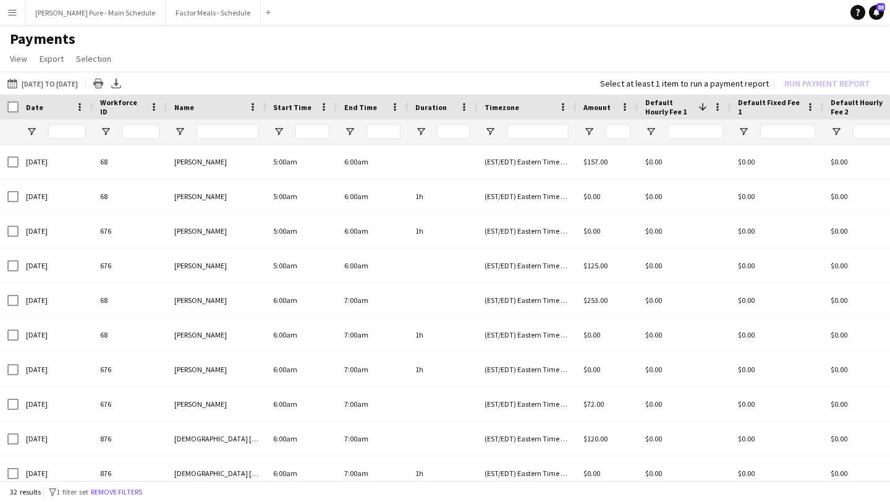
type input "**********"
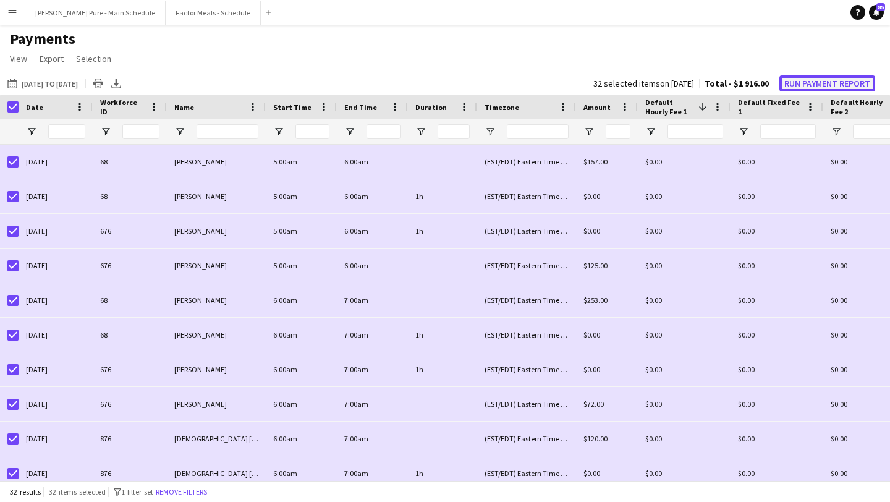
click at [841, 83] on button "Run Payment Report" at bounding box center [827, 83] width 96 height 16
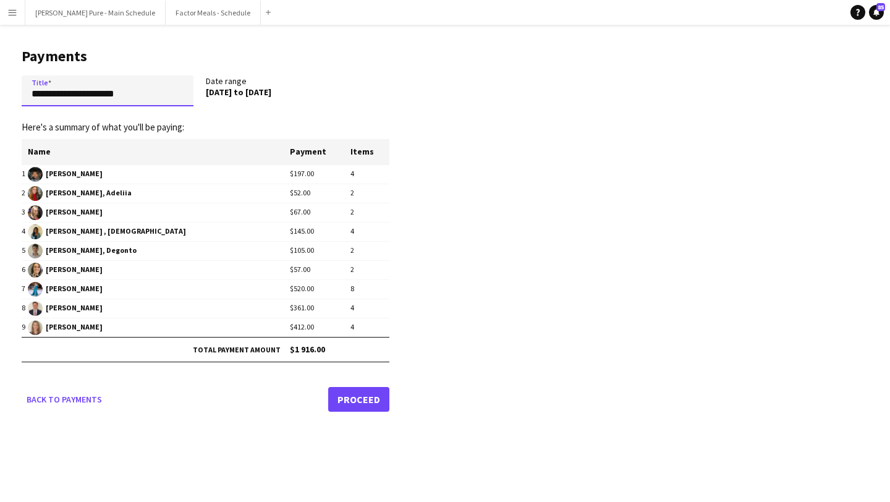
drag, startPoint x: 148, startPoint y: 97, endPoint x: 0, endPoint y: 96, distance: 148.4
click at [0, 96] on main "**********" at bounding box center [201, 228] width 402 height 406
type input "**********"
click at [355, 396] on link "Proceed" at bounding box center [358, 399] width 61 height 25
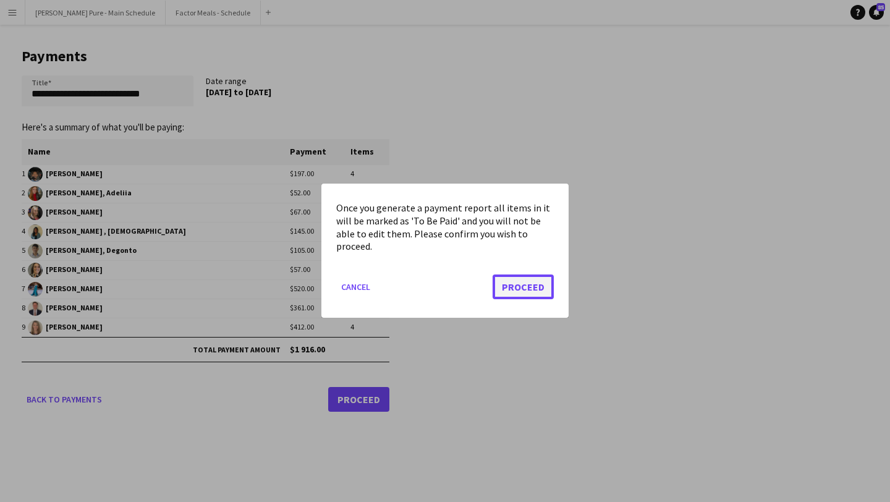
click at [512, 295] on button "Proceed" at bounding box center [523, 287] width 61 height 25
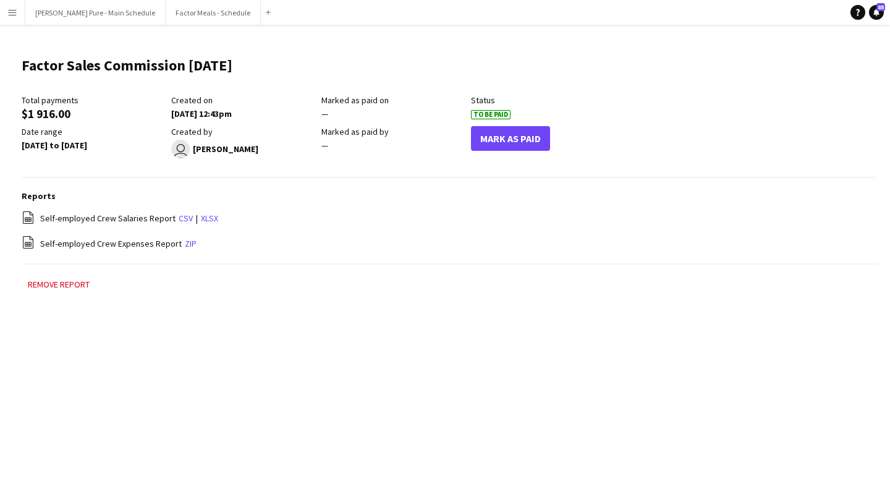
click at [15, 9] on app-icon "Menu" at bounding box center [12, 12] width 10 height 10
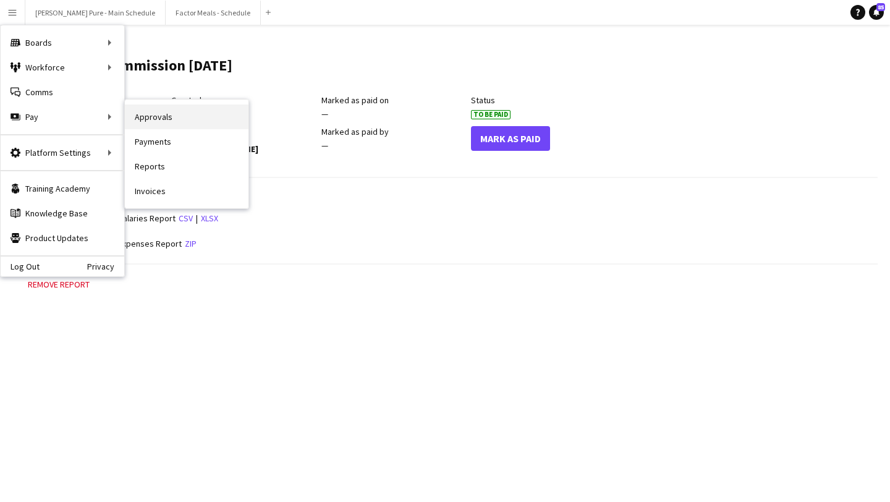
click at [185, 113] on link "Approvals" at bounding box center [187, 116] width 124 height 25
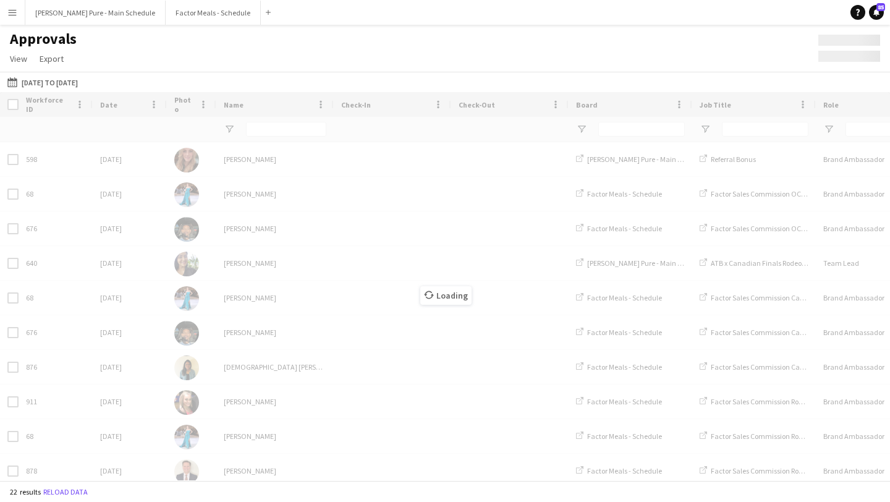
type input "**********"
